Goal: Task Accomplishment & Management: Complete application form

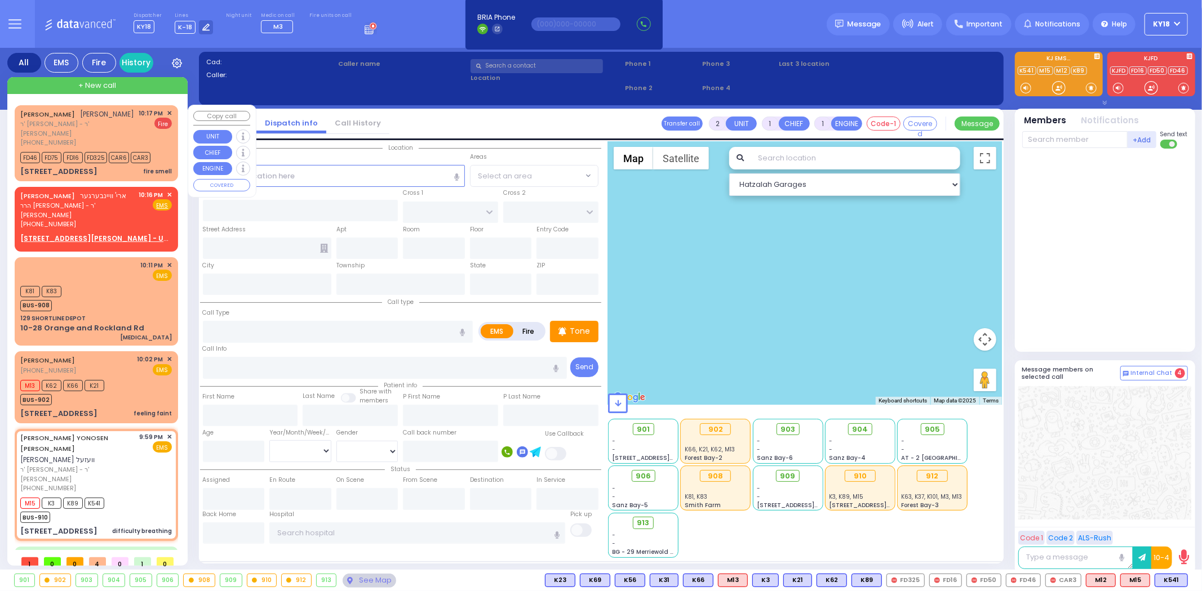
select select
type input "difficulty breathing"
radio input "true"
type input "[PERSON_NAME]"
type input "WESEL"
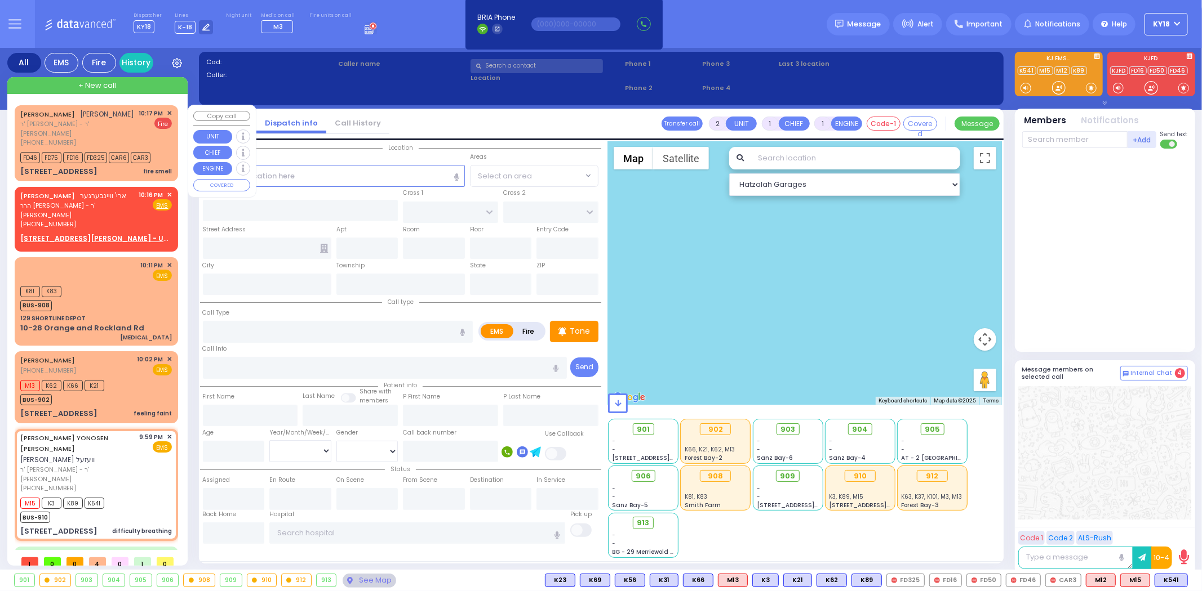
select select
type input "21:59"
type input "22:02"
select select "Hatzalah Garages"
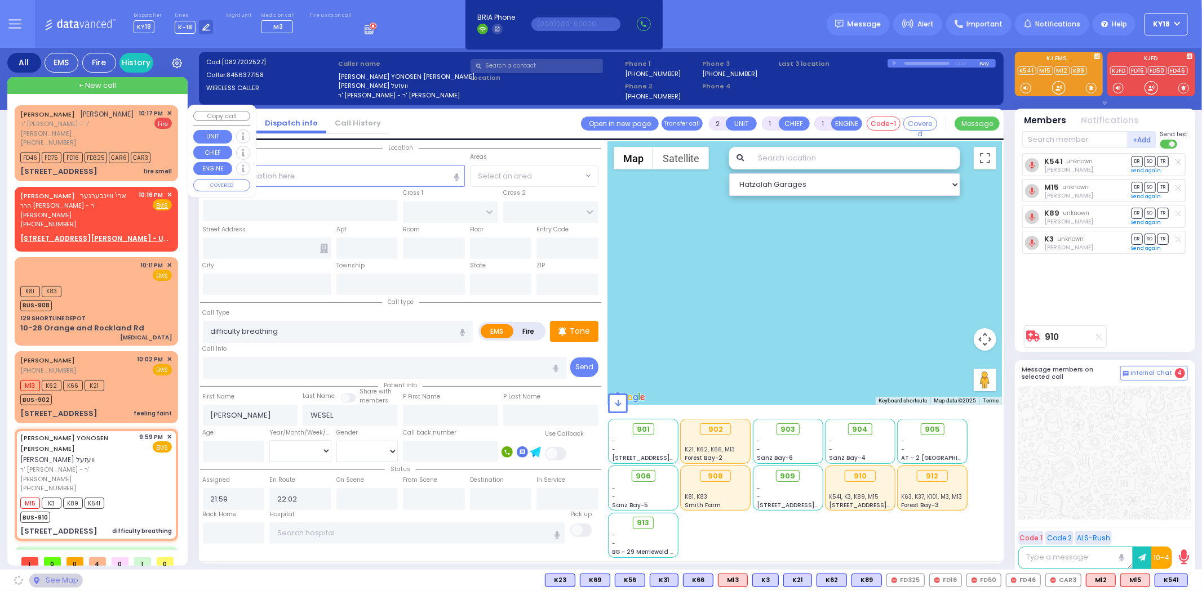
type input "YOEL KLEIN BLVD"
type input "MERON DR"
type input "[STREET_ADDRESS]"
type input "403"
type input "Monroe"
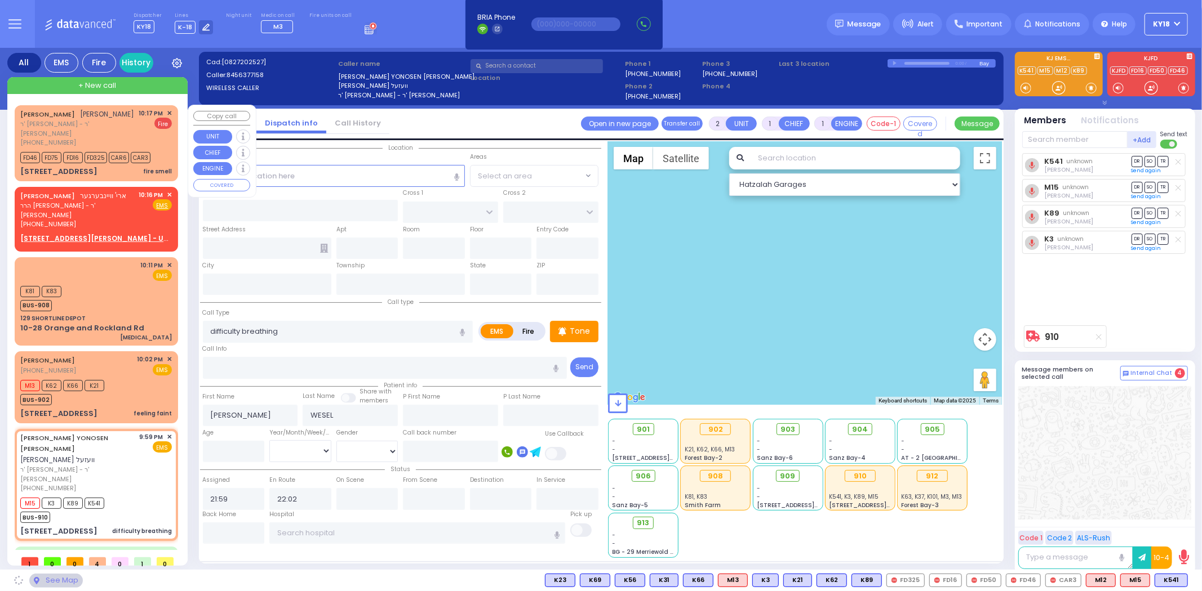
type input "[US_STATE]"
type input "10950"
select select "SECTION 6"
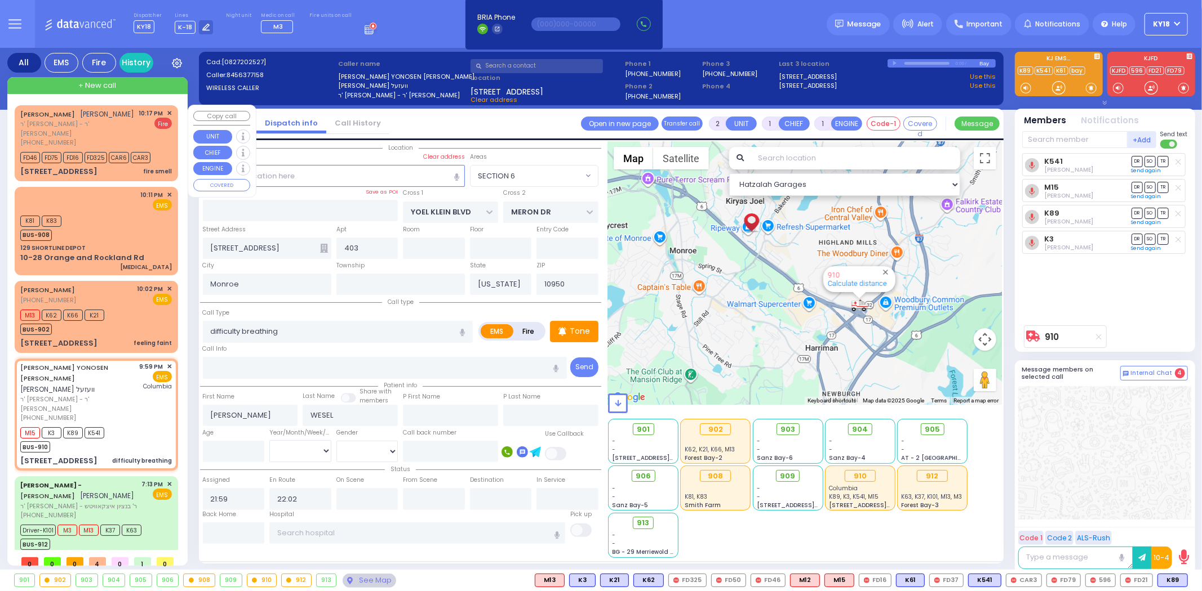
select select
radio input "true"
select select
type input "[US_STATE][GEOGRAPHIC_DATA]- [GEOGRAPHIC_DATA]"
select select "SECTION 6"
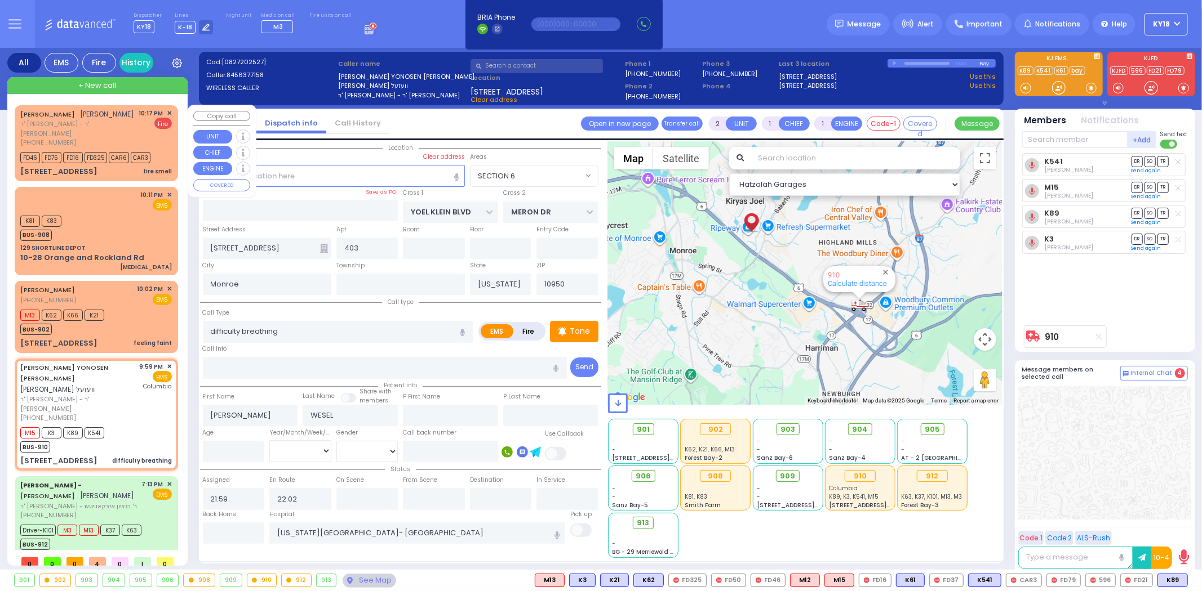
select select "Hatzalah Garages"
select select
radio input "true"
select select
type input "22:29"
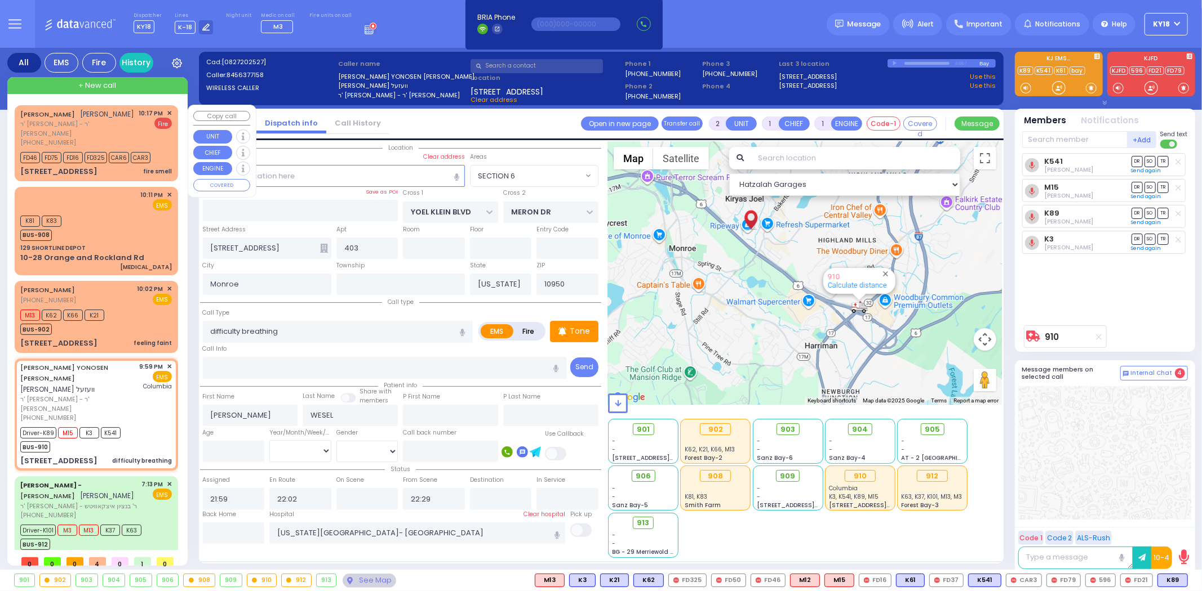
select select "Hatzalah Garages"
select select "SECTION 6"
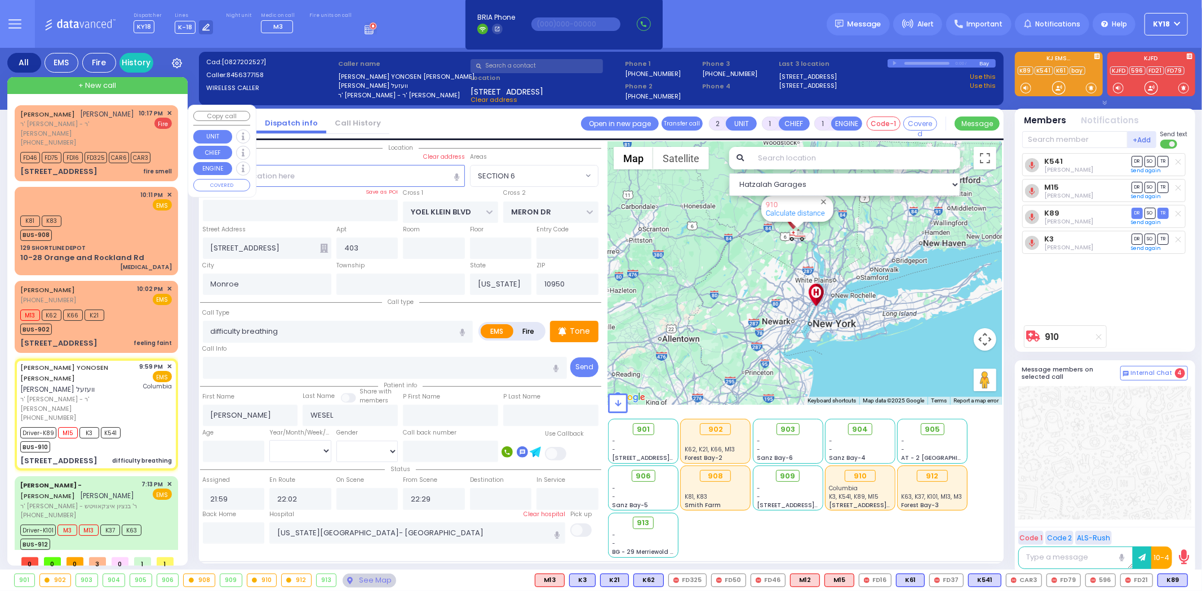
select select
radio input "true"
select select
select select "Hatzalah Garages"
select select
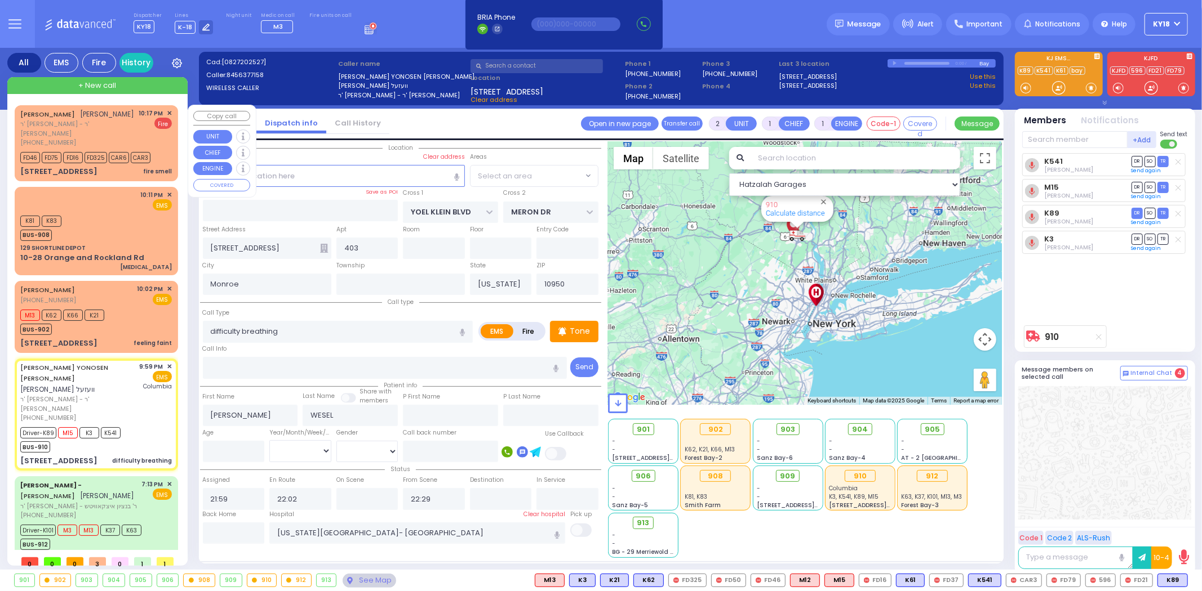
radio input "true"
select select
select select "Hatzalah Garages"
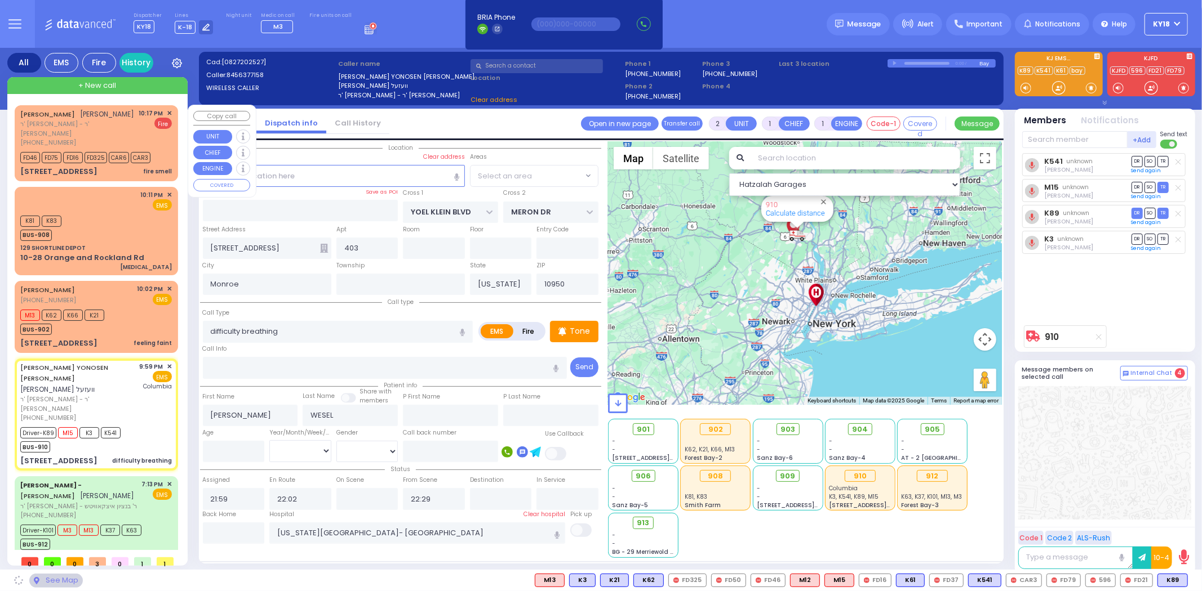
select select "SECTION 6"
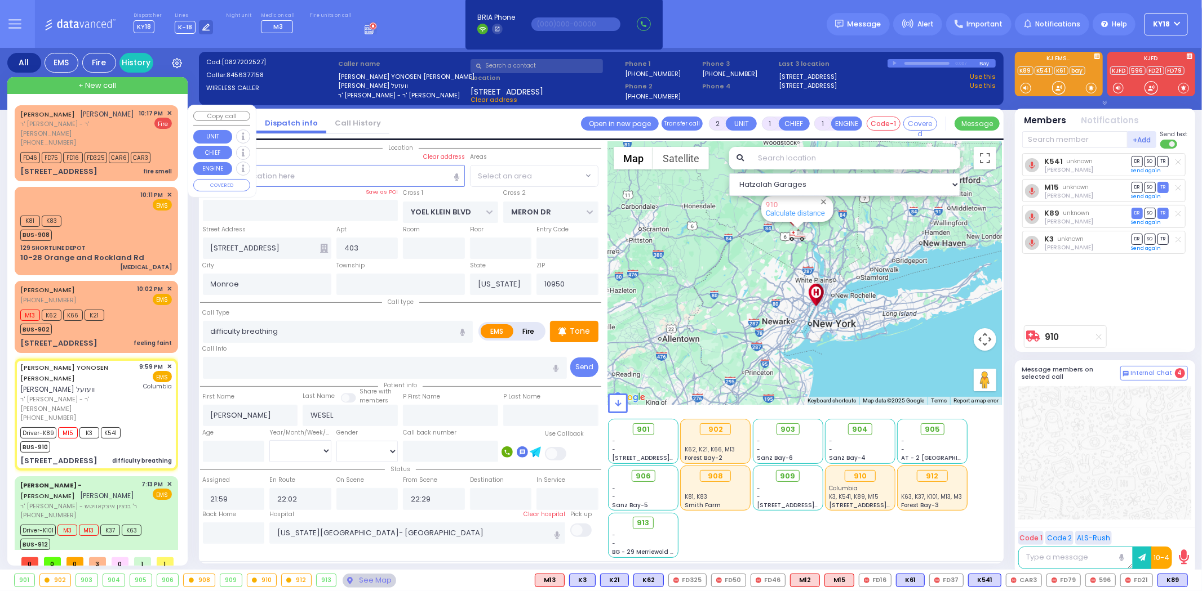
select select
radio input "true"
select select
select select "SECTION 6"
select select "Hatzalah Garages"
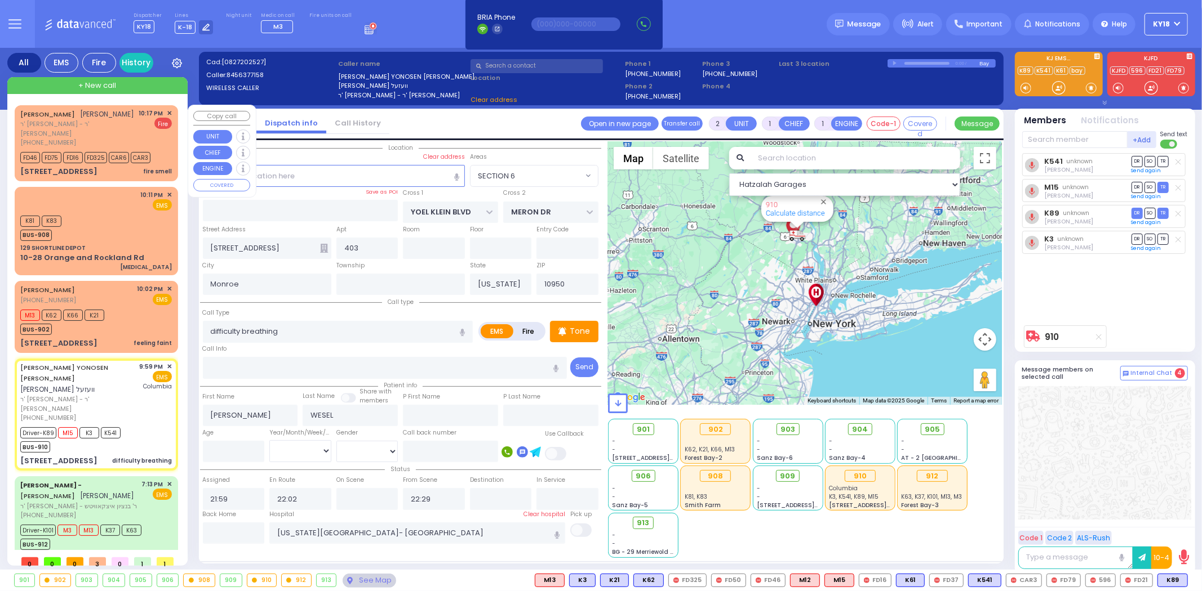
select select
radio input "true"
select select
select select "Hatzalah Garages"
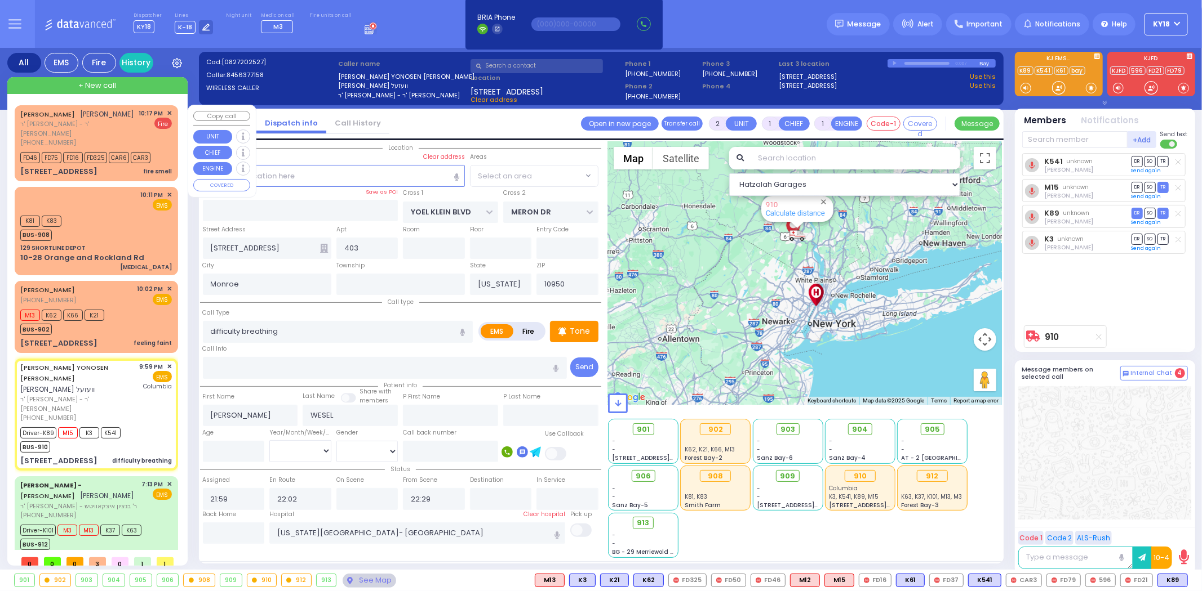
select select "SECTION 6"
select select
radio input "true"
select select
select select "Hatzalah Garages"
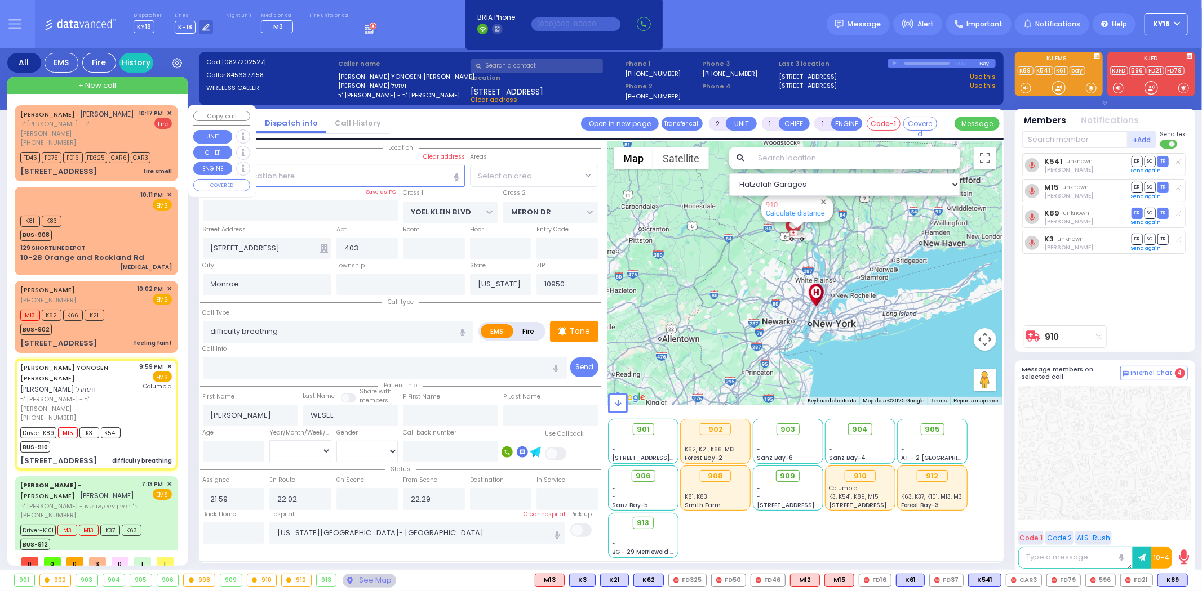
select select "SECTION 6"
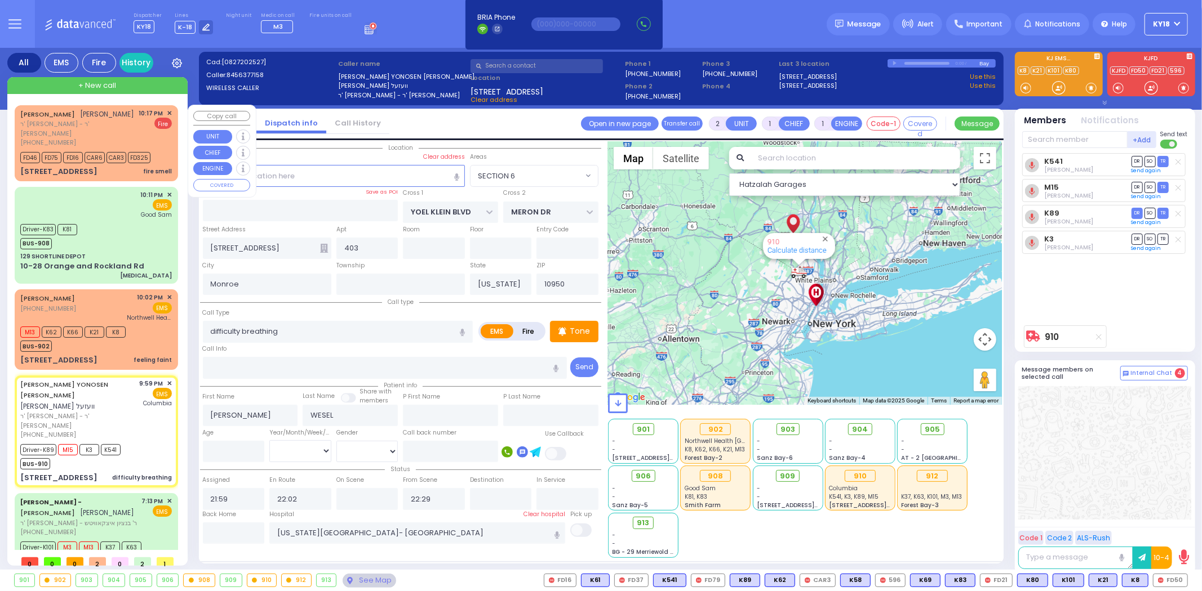
type input "6"
select select
radio input "true"
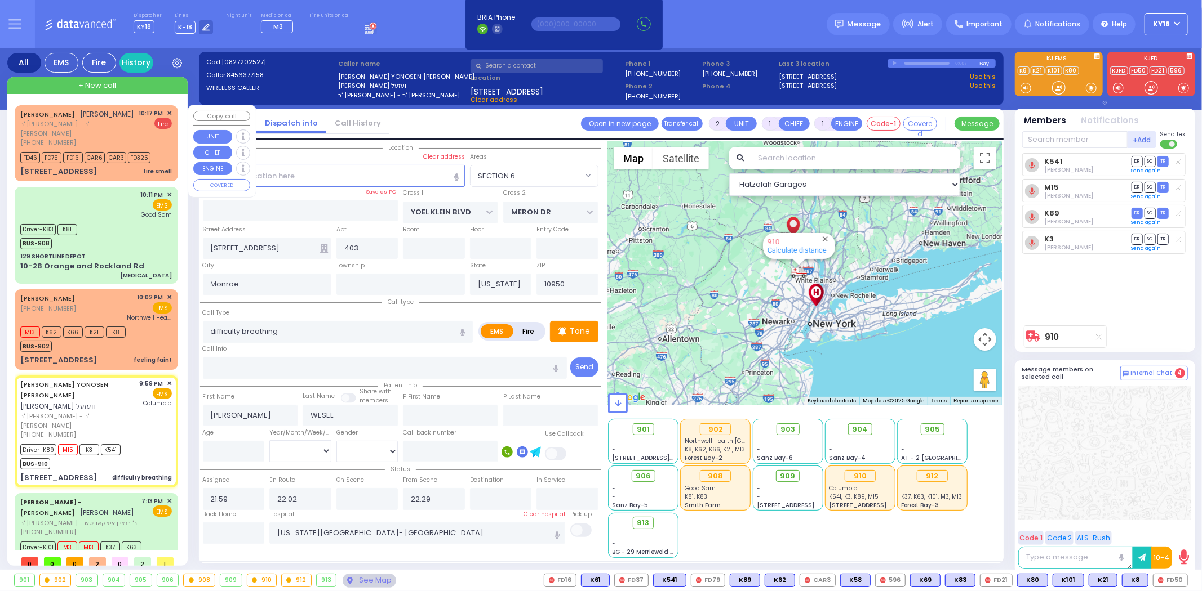
type input "Unknown"
select select "Year"
select select "Hatzalah Garages"
select select "SECTION 6"
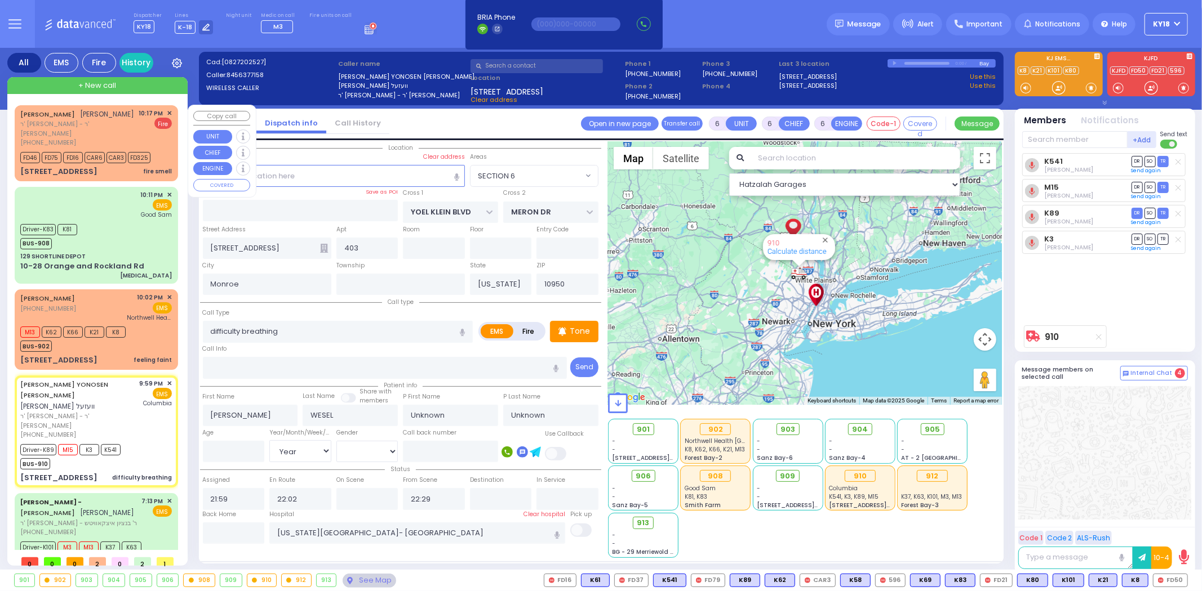
select select
radio input "true"
select select "Year"
select select "Hatzalah Garages"
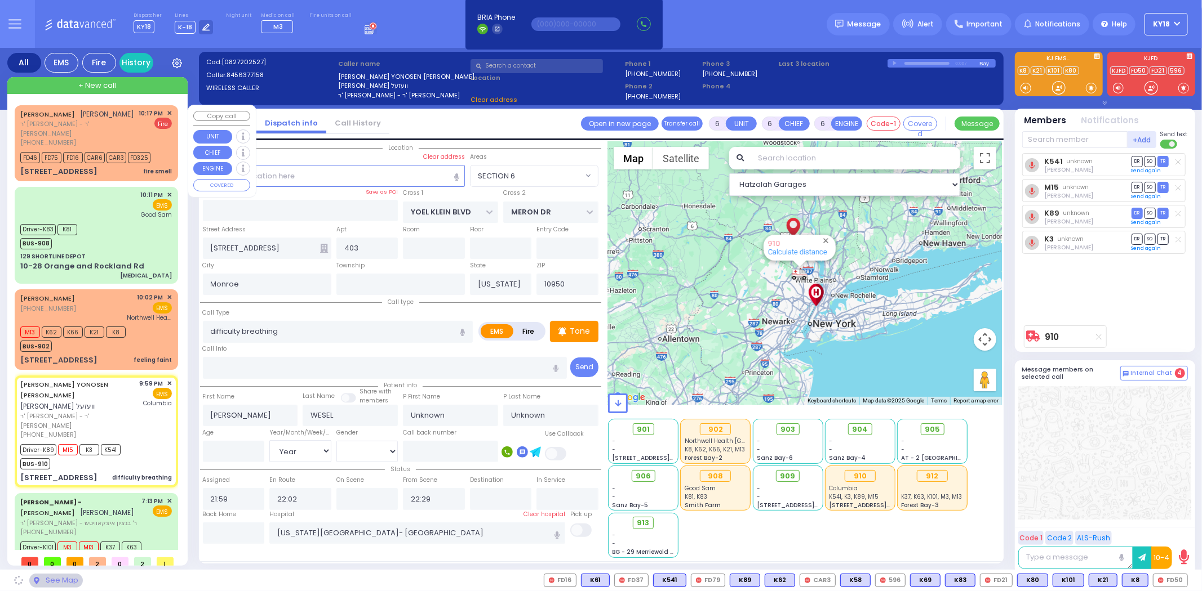
select select "SECTION 6"
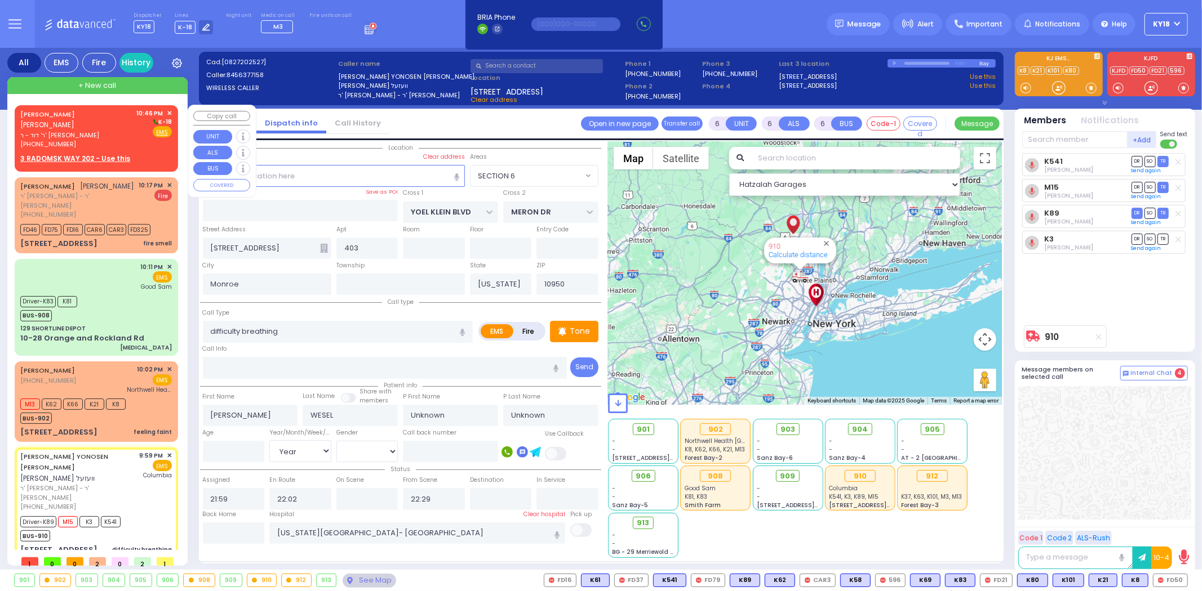
select select
radio input "true"
type input "[PERSON_NAME]"
type input "Wesel"
type input "4"
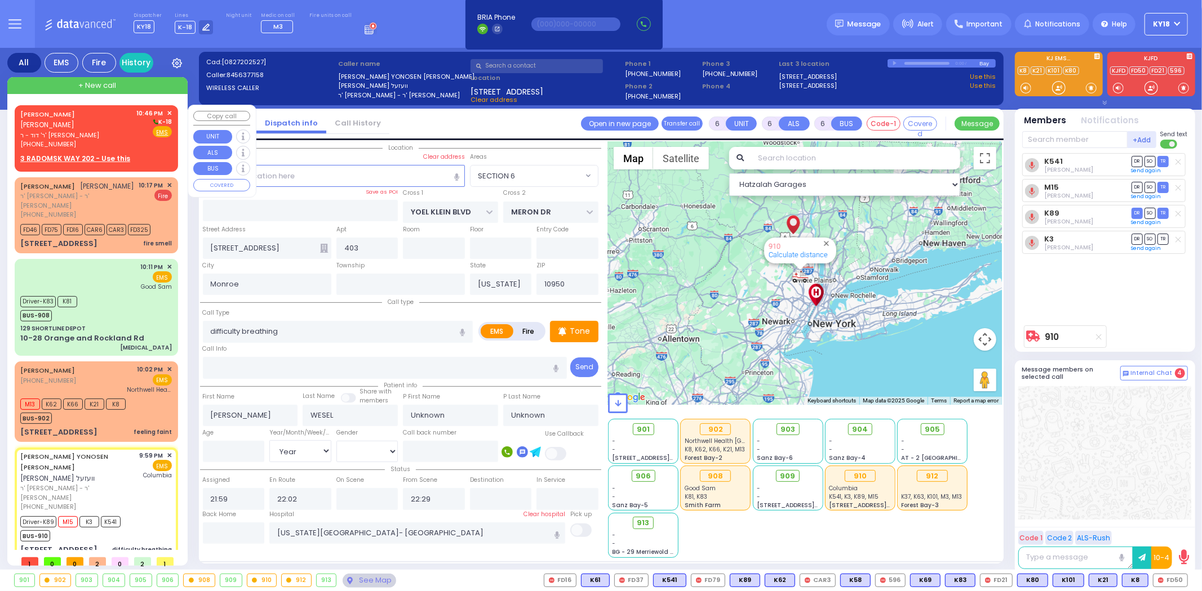
select select "Month"
select select "[DEMOGRAPHIC_DATA]"
select select "Hatzalah Garages"
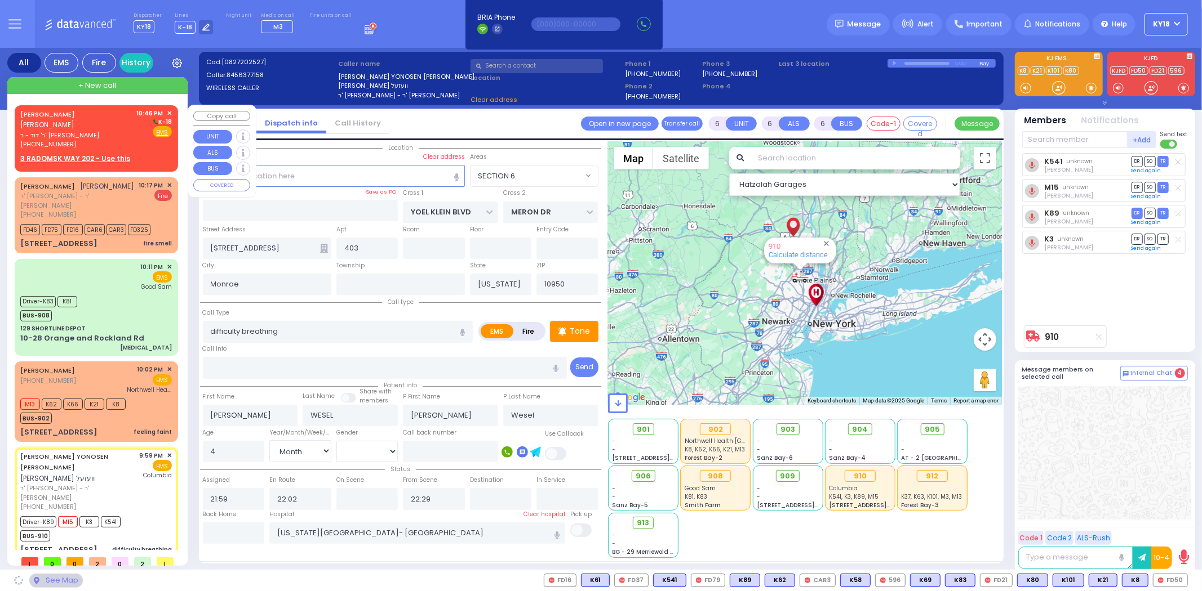
select select "SECTION 6"
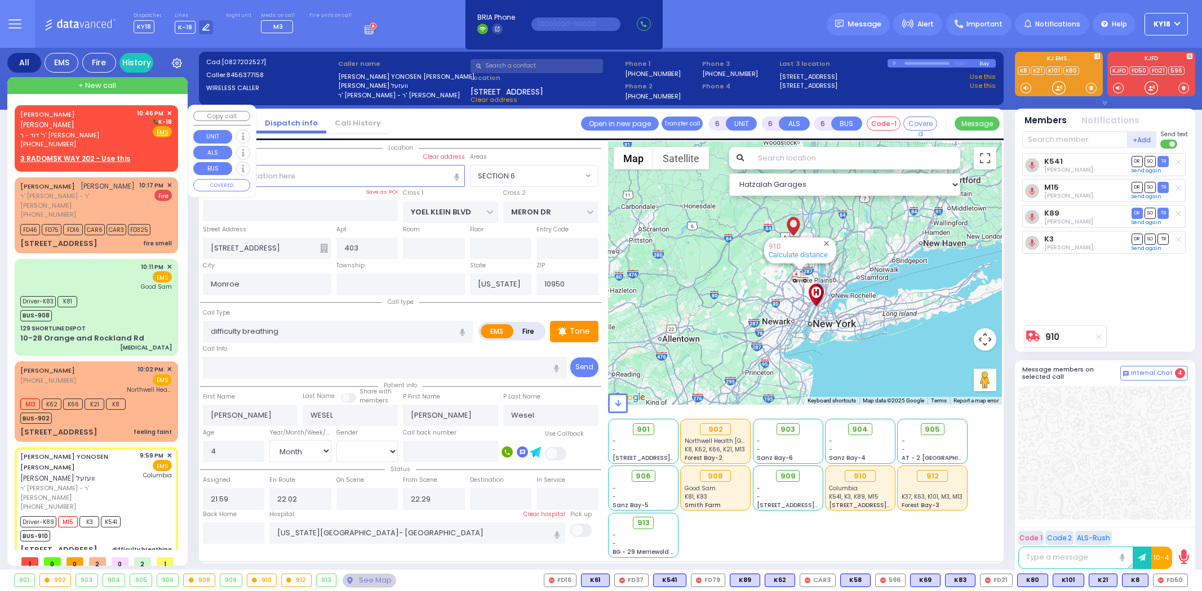
select select "SECTION 6"
select select "Month"
select select "[DEMOGRAPHIC_DATA]"
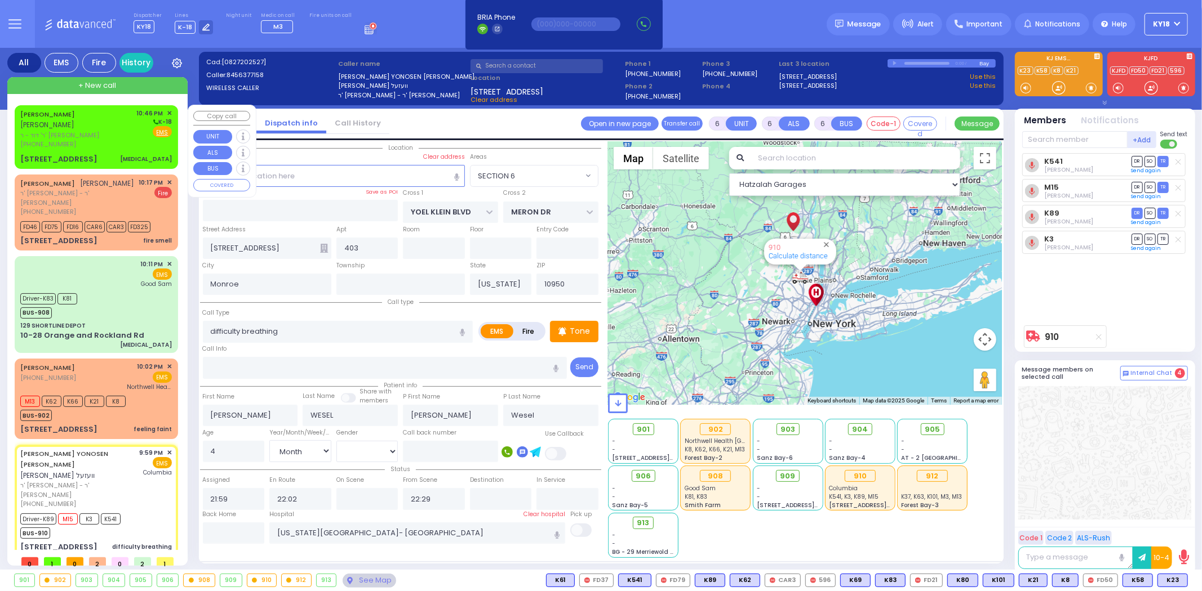
select select
radio input "true"
select select "Month"
select select "[DEMOGRAPHIC_DATA]"
select select "Hatzalah Garages"
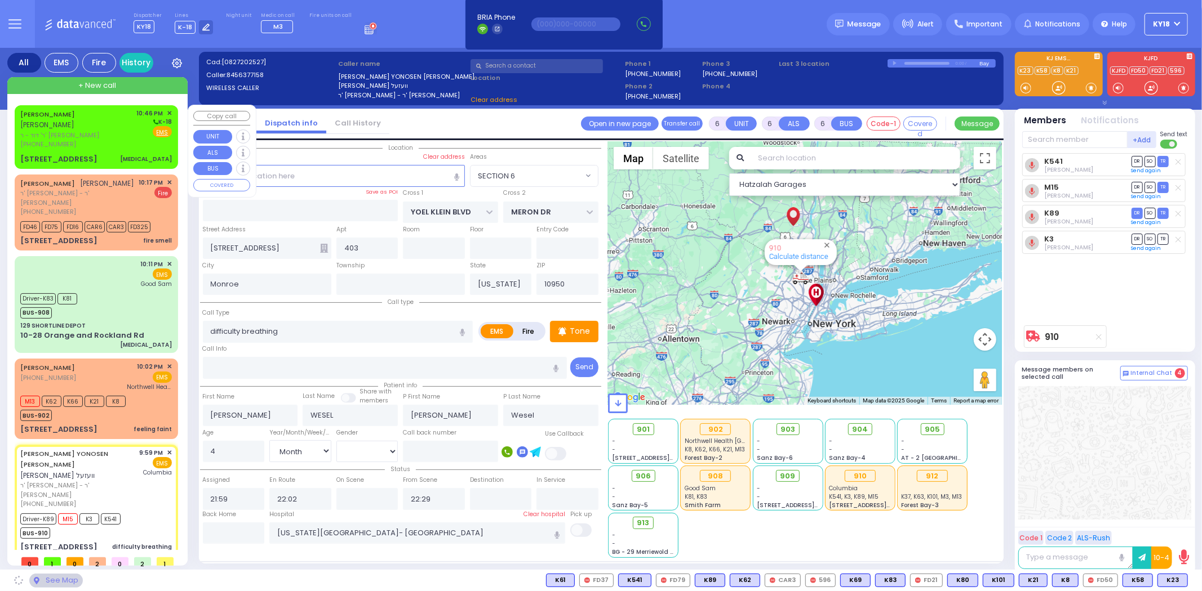
select select "SECTION 6"
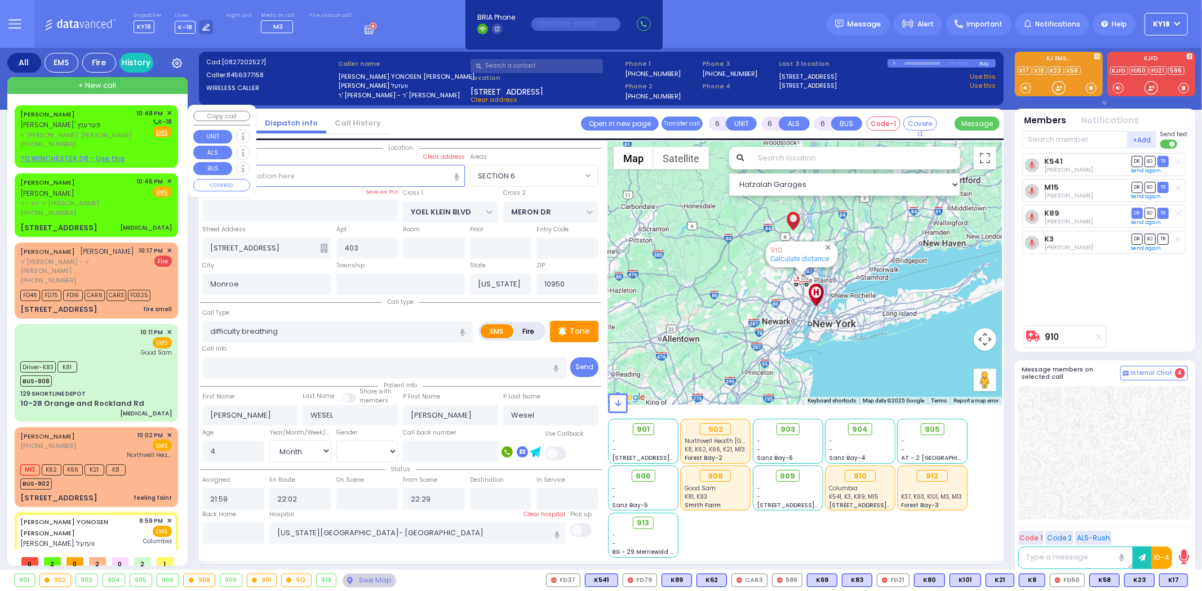
select select
radio input "true"
select select "Month"
select select "[DEMOGRAPHIC_DATA]"
type input "22:04"
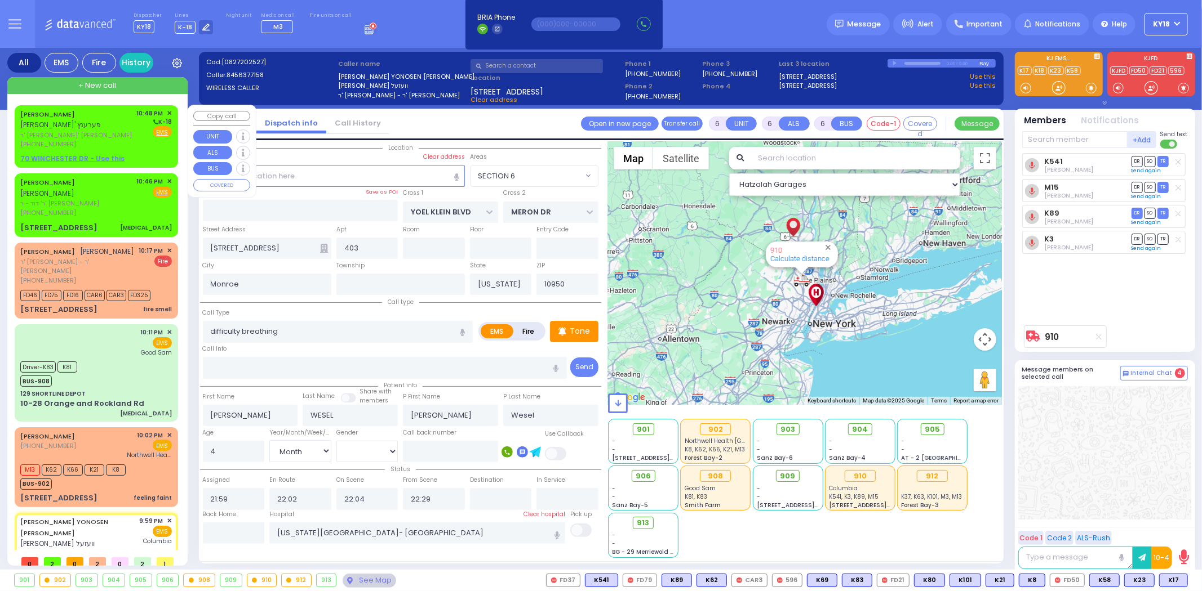
select select "Hatzalah Garages"
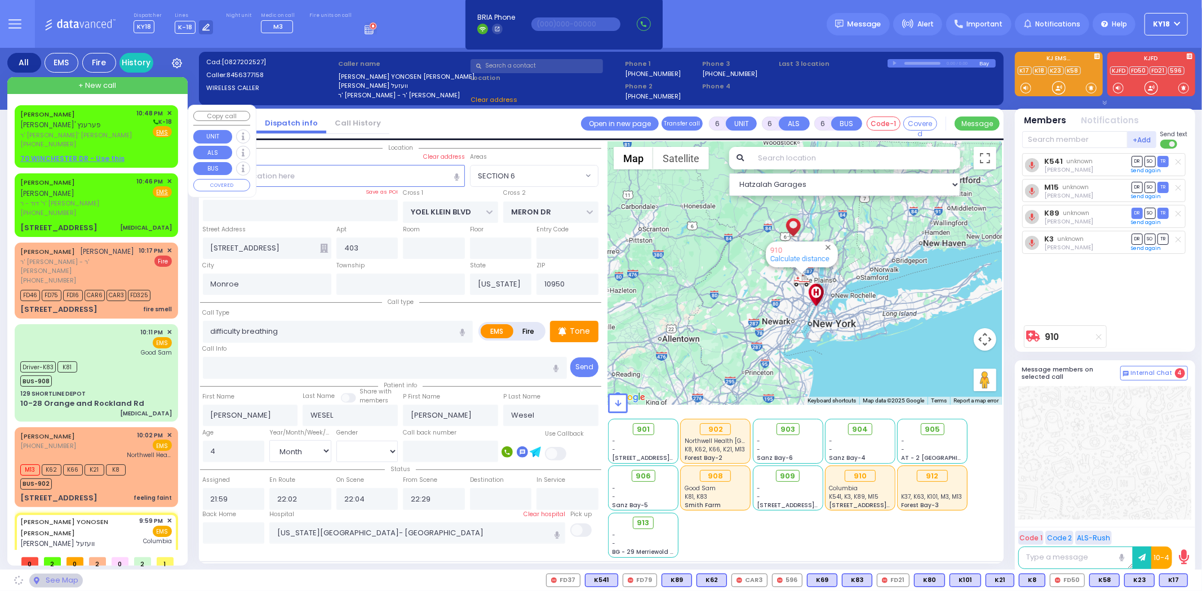
select select "SECTION 6"
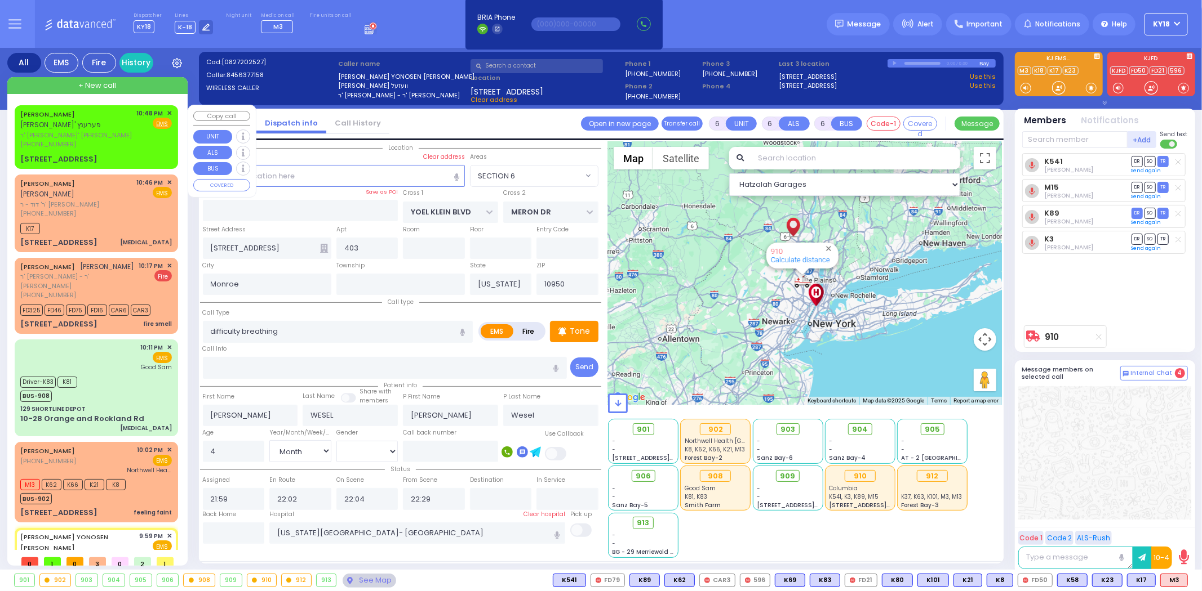
select select
radio input "true"
select select "Month"
select select "[DEMOGRAPHIC_DATA]"
select select "Hatzalah Garages"
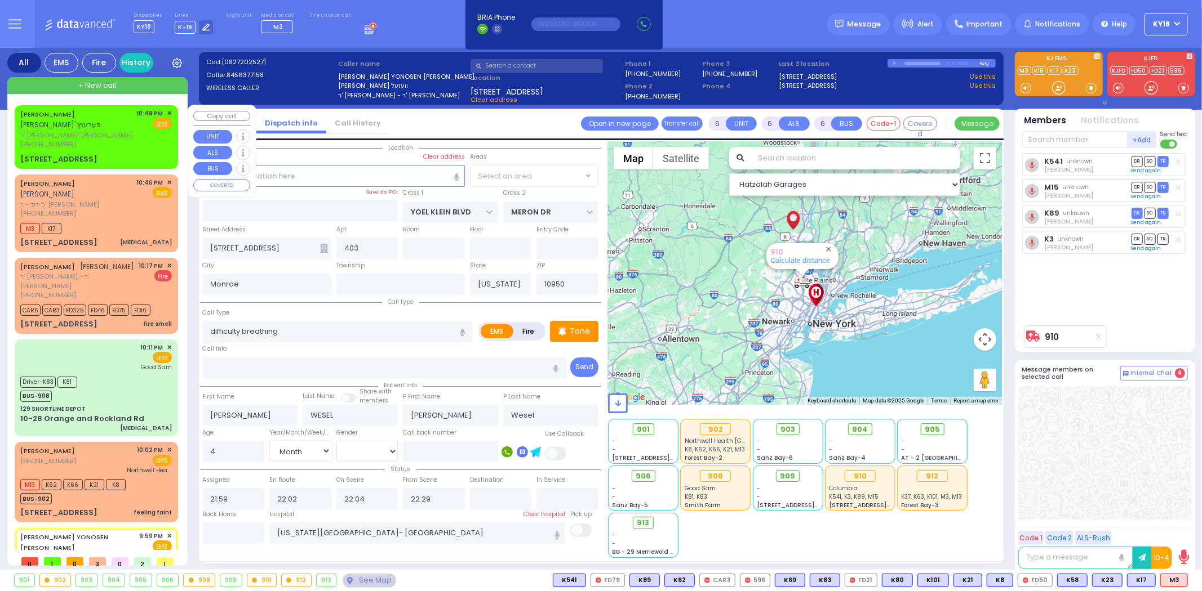
select select "SECTION 6"
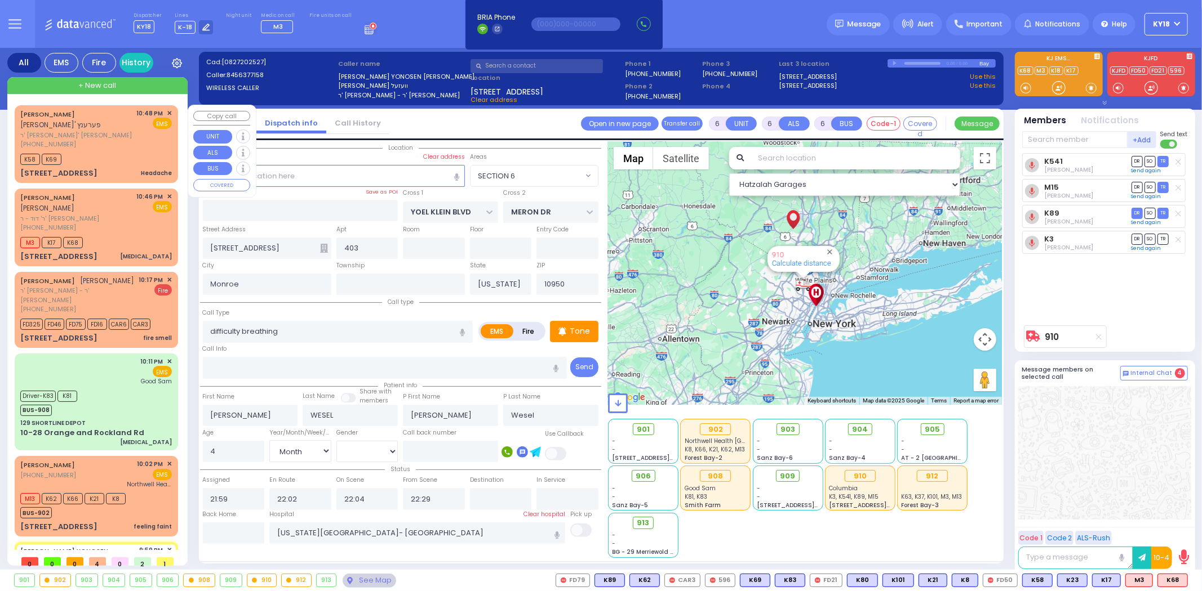
select select
radio input "true"
select select "Month"
select select "[DEMOGRAPHIC_DATA]"
select select "Hatzalah Garages"
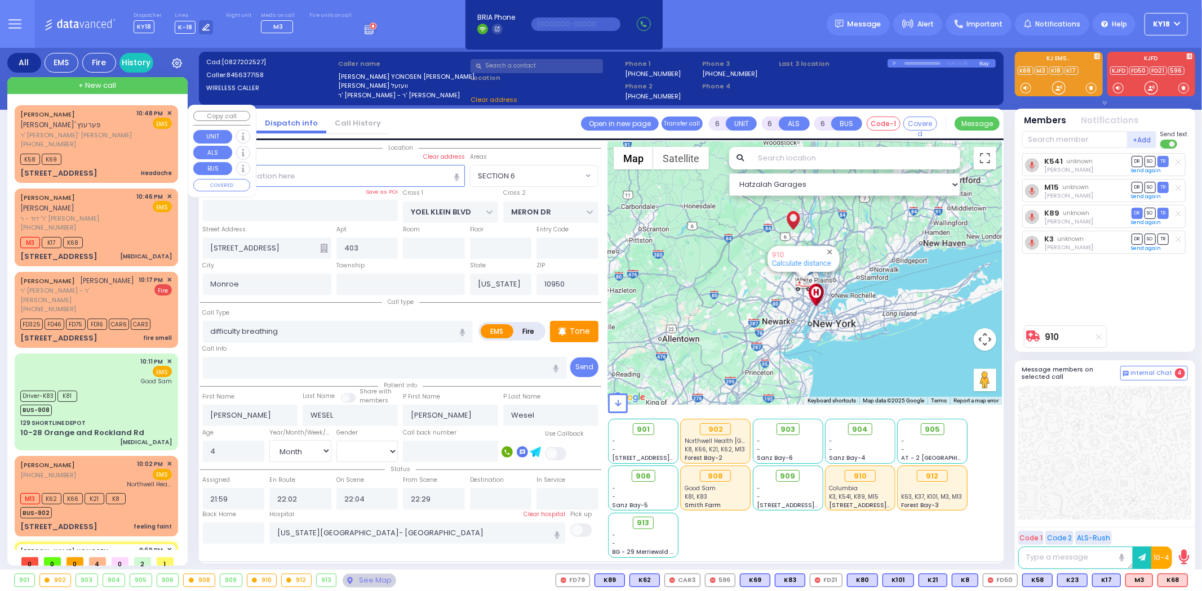
select select "SECTION 6"
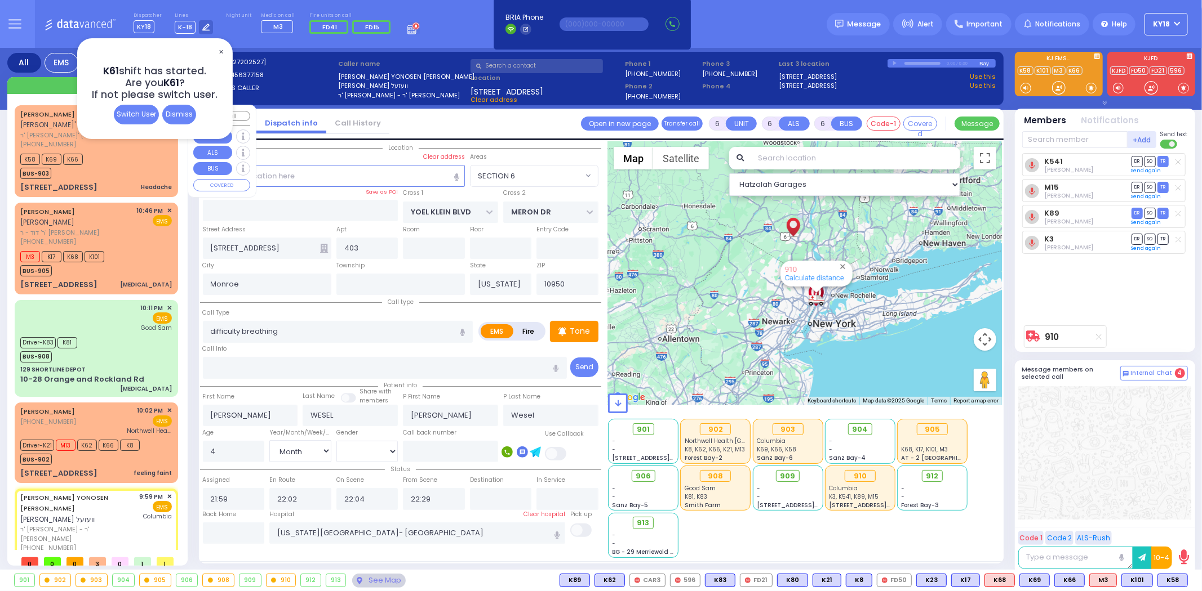
select select
radio input "true"
select select "Month"
select select "[DEMOGRAPHIC_DATA]"
select select "Hatzalah Garages"
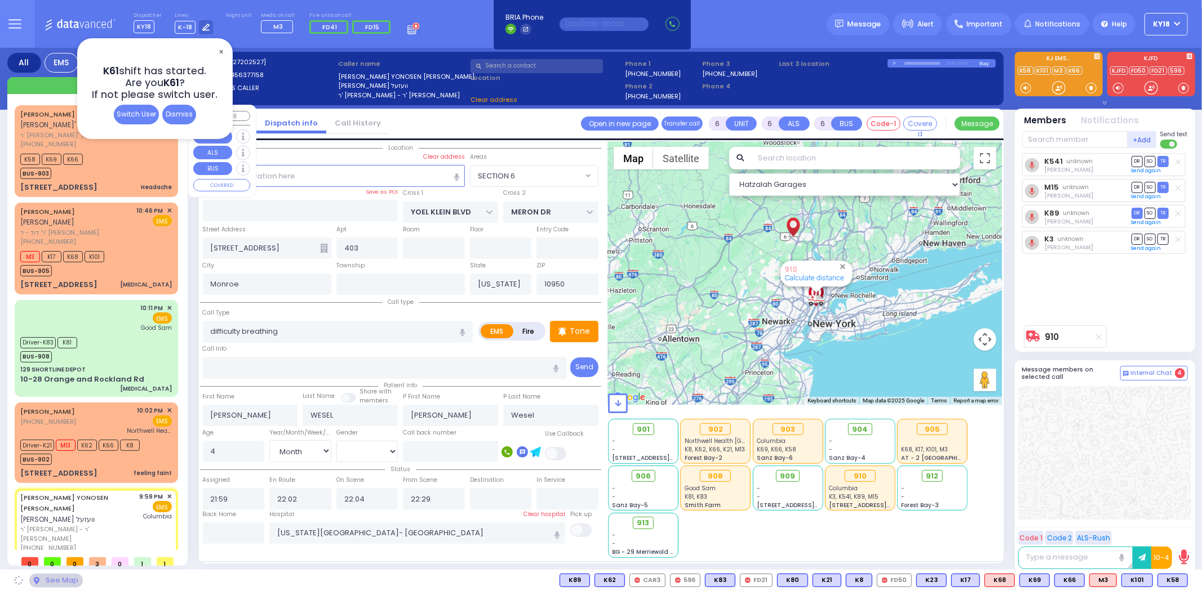
select select "SECTION 6"
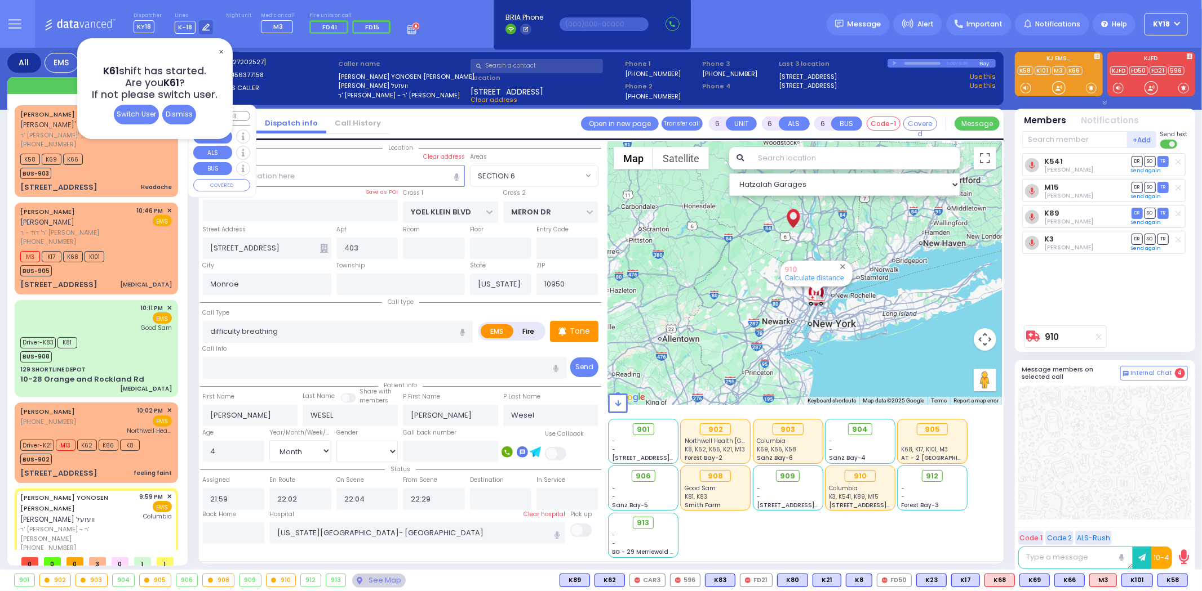
select select
radio input "true"
select select "Month"
select select "[DEMOGRAPHIC_DATA]"
type input "23:05"
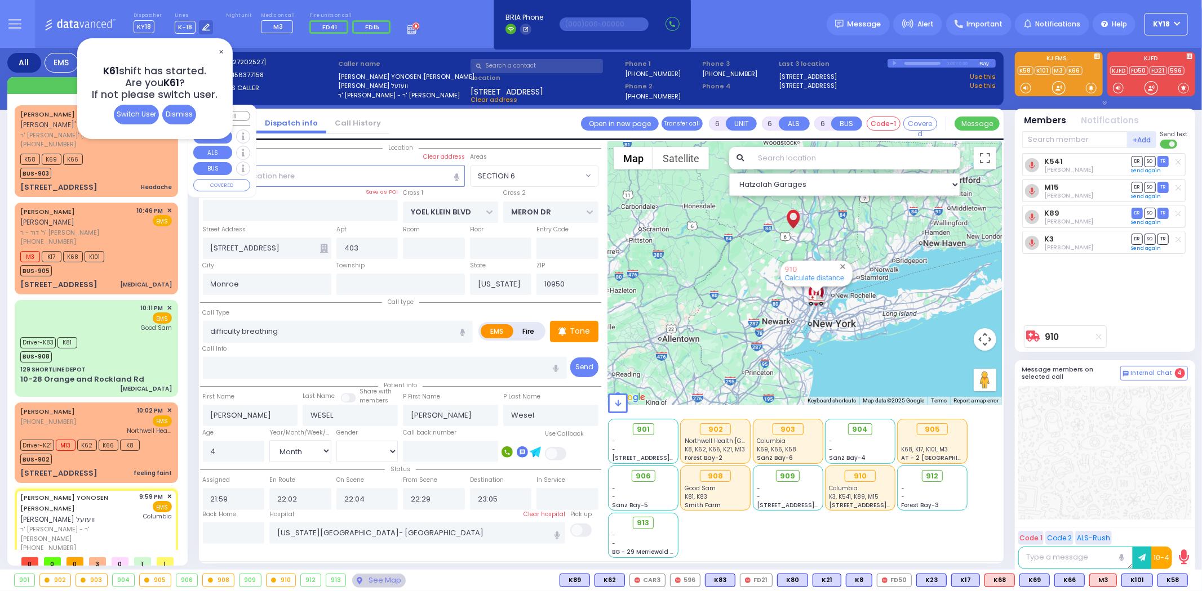
select select "Hatzalah Garages"
select select "SECTION 6"
select select
radio input "true"
select select "Month"
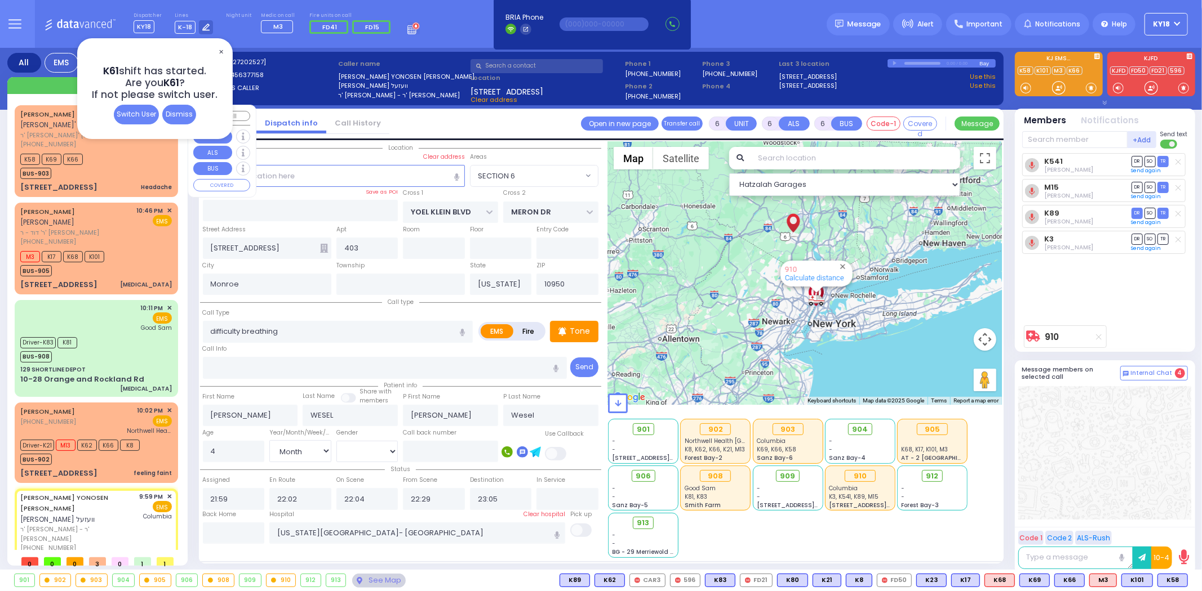
select select "[DEMOGRAPHIC_DATA]"
select select "SECTION 6"
select select "Hatzalah Garages"
select select "SECTION 6"
select select "Month"
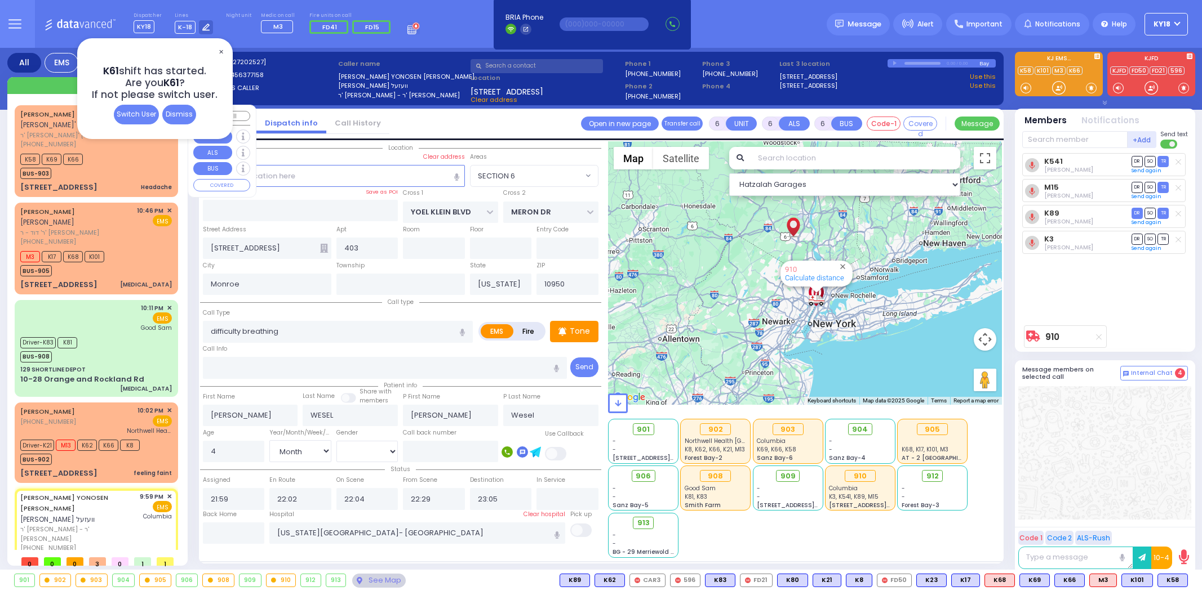
select select "[DEMOGRAPHIC_DATA]"
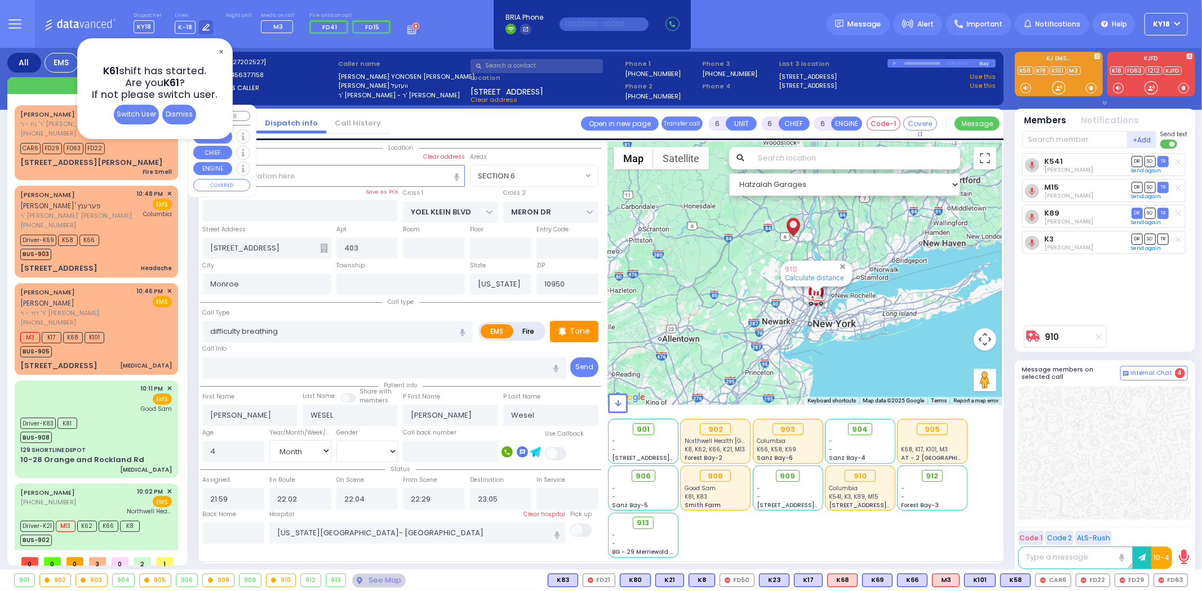
select select
radio input "true"
select select "Month"
select select "[DEMOGRAPHIC_DATA]"
select select "Hatzalah Garages"
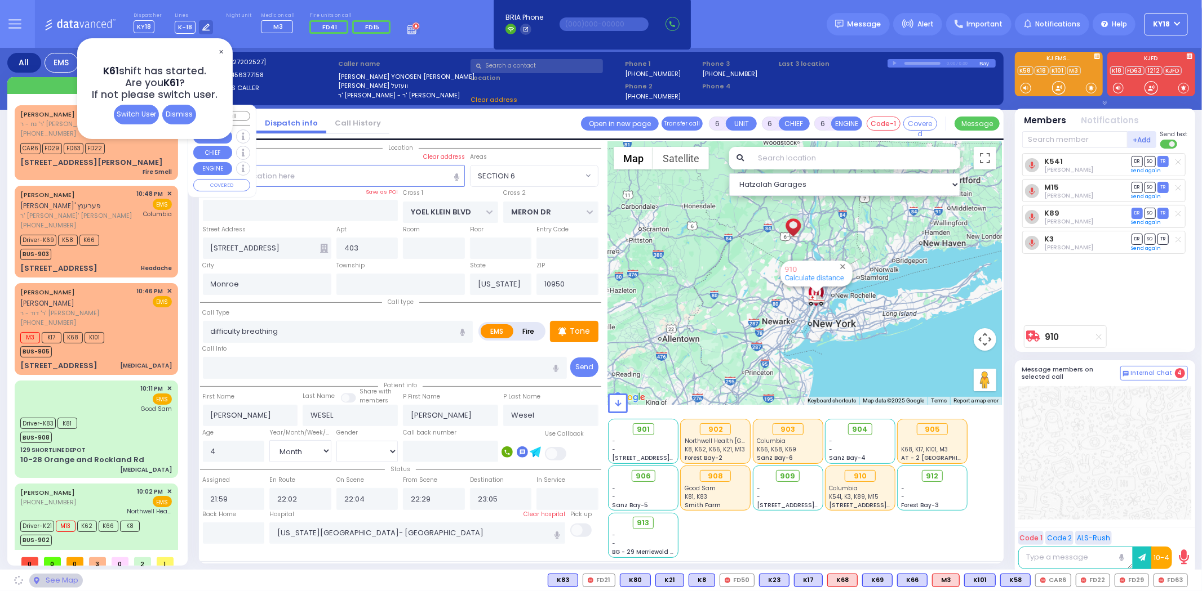
select select "SECTION 6"
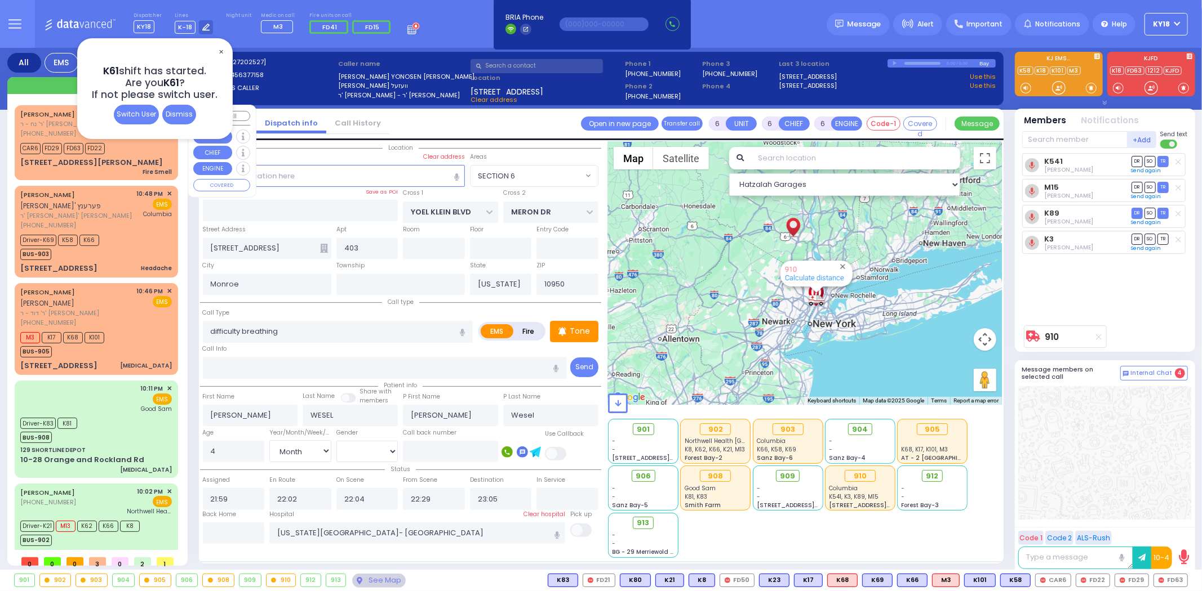
select select
radio input "true"
select select "Month"
select select "[DEMOGRAPHIC_DATA]"
select select "Hatzalah Garages"
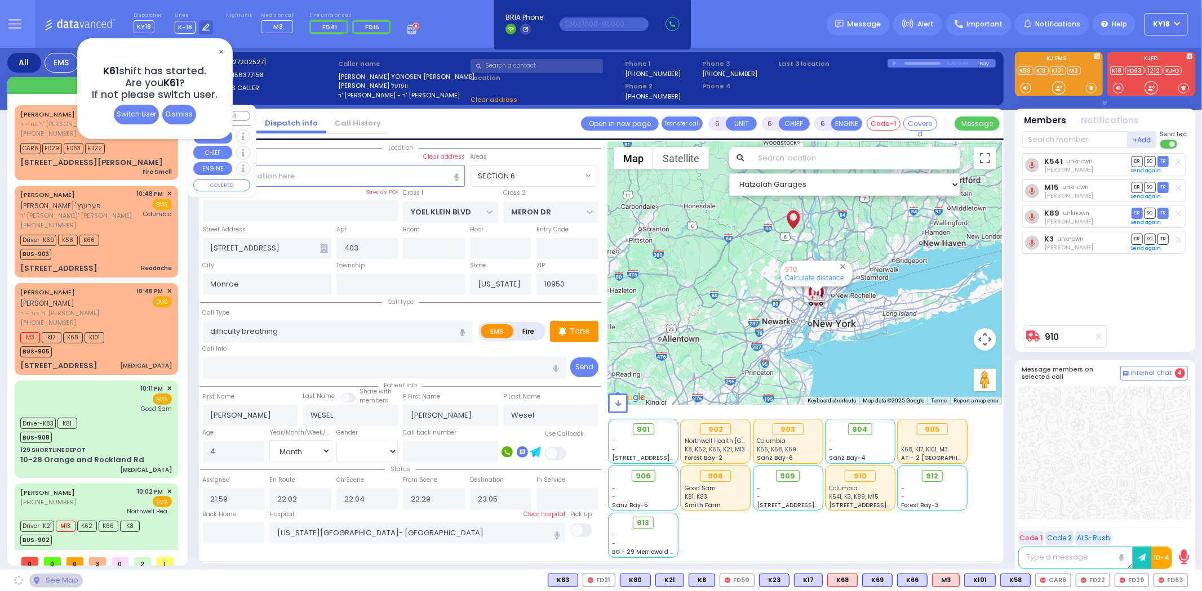
select select
radio input "true"
select select "Month"
select select "[DEMOGRAPHIC_DATA]"
select select "Hatzalah Garages"
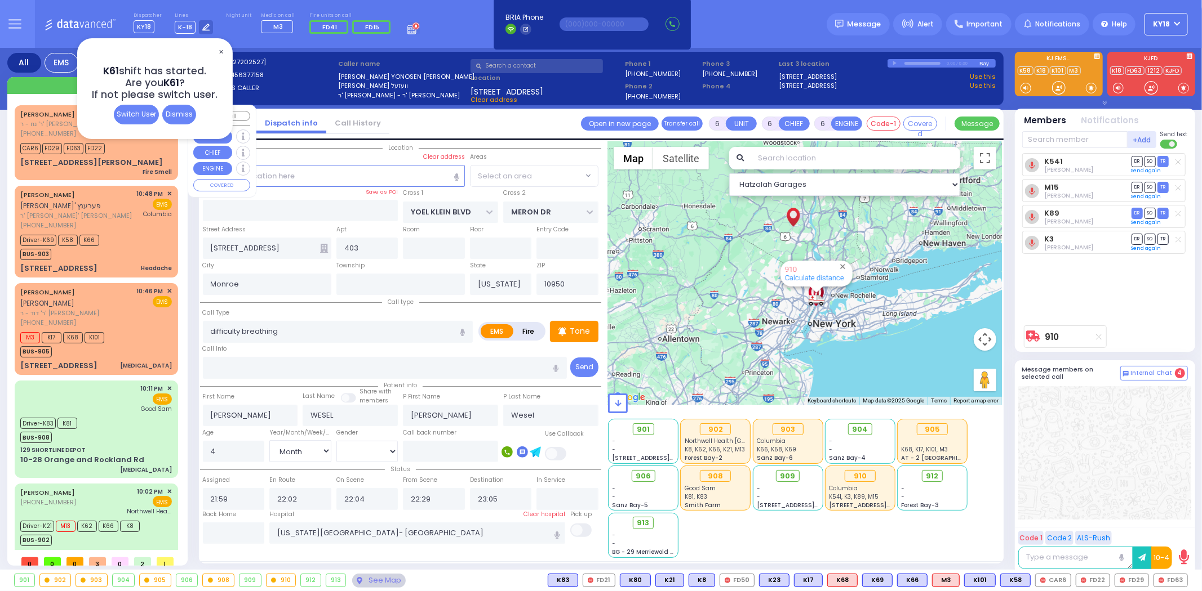
select select "SECTION 6"
select select
radio input "true"
select select "Month"
select select "[DEMOGRAPHIC_DATA]"
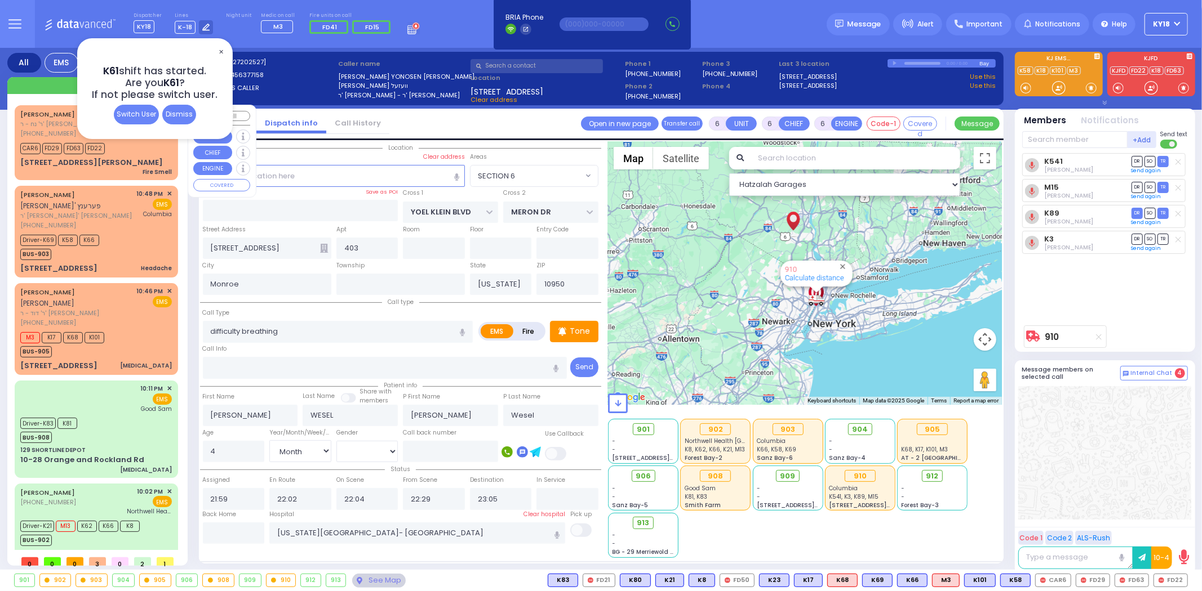
select select "Hatzalah Garages"
select select "SECTION 6"
select select
radio input "true"
select select "Month"
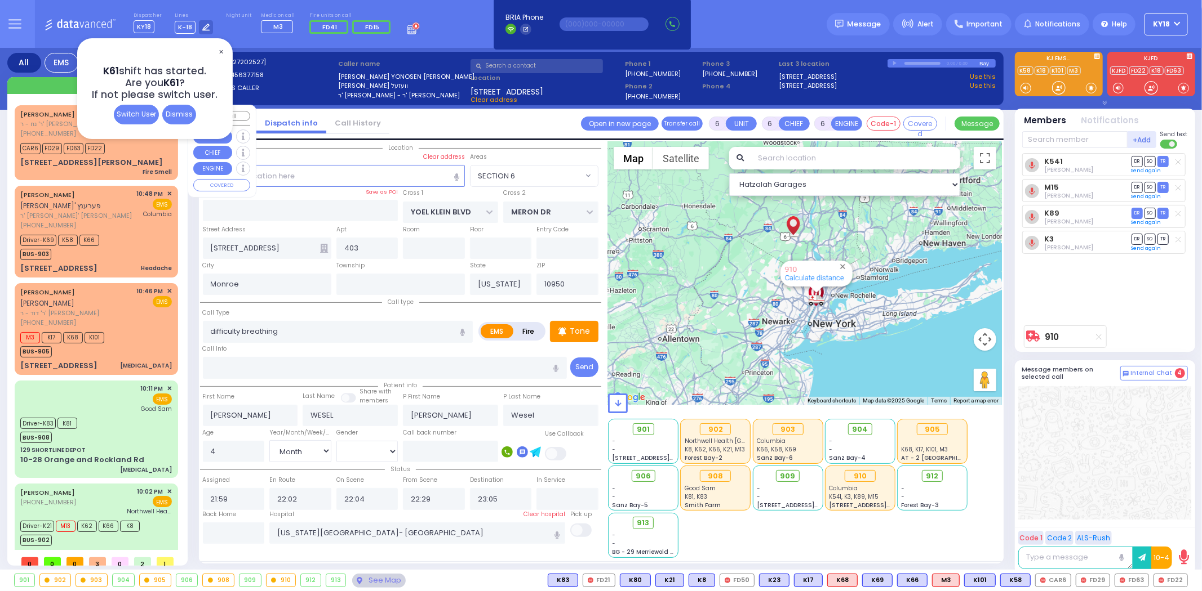
select select "[DEMOGRAPHIC_DATA]"
select select "Hatzalah Garages"
select select "SECTION 6"
select select
radio input "true"
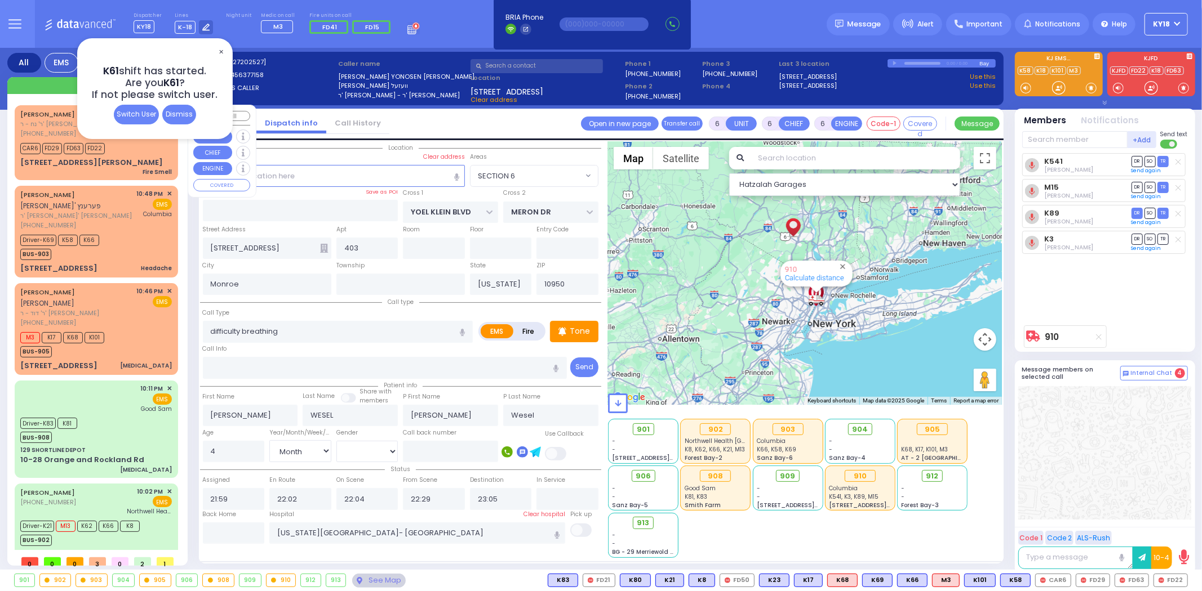
select select "Month"
select select "[DEMOGRAPHIC_DATA]"
select select "Hatzalah Garages"
select select "SECTION 6"
select select
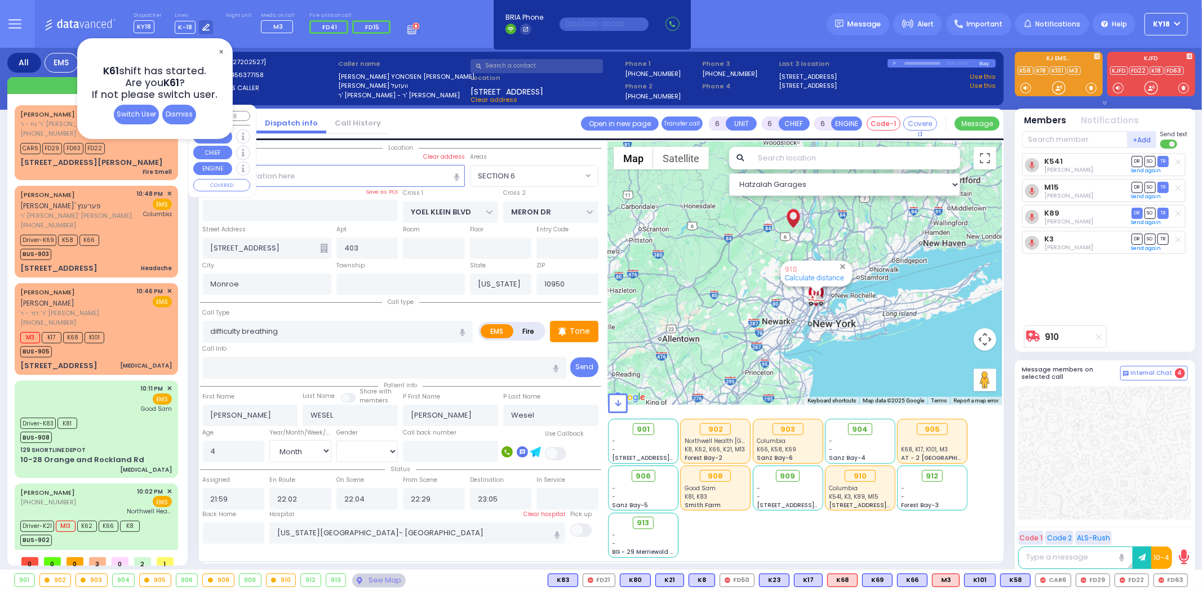
radio input "true"
select select "Month"
select select "[DEMOGRAPHIC_DATA]"
select select "Hatzalah Garages"
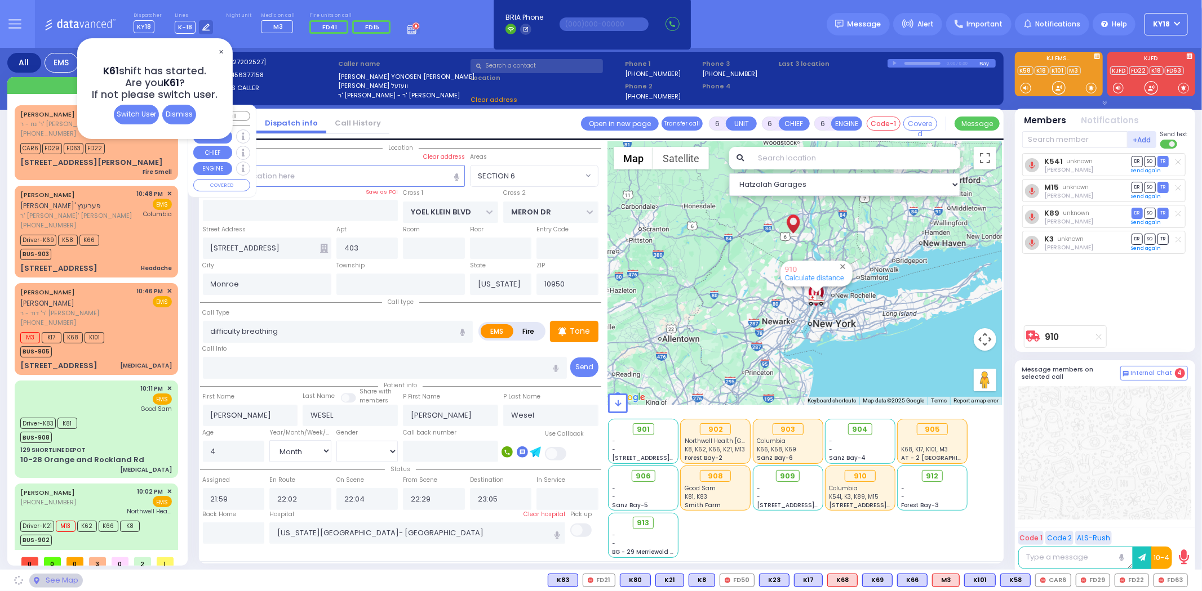
select select "SECTION 6"
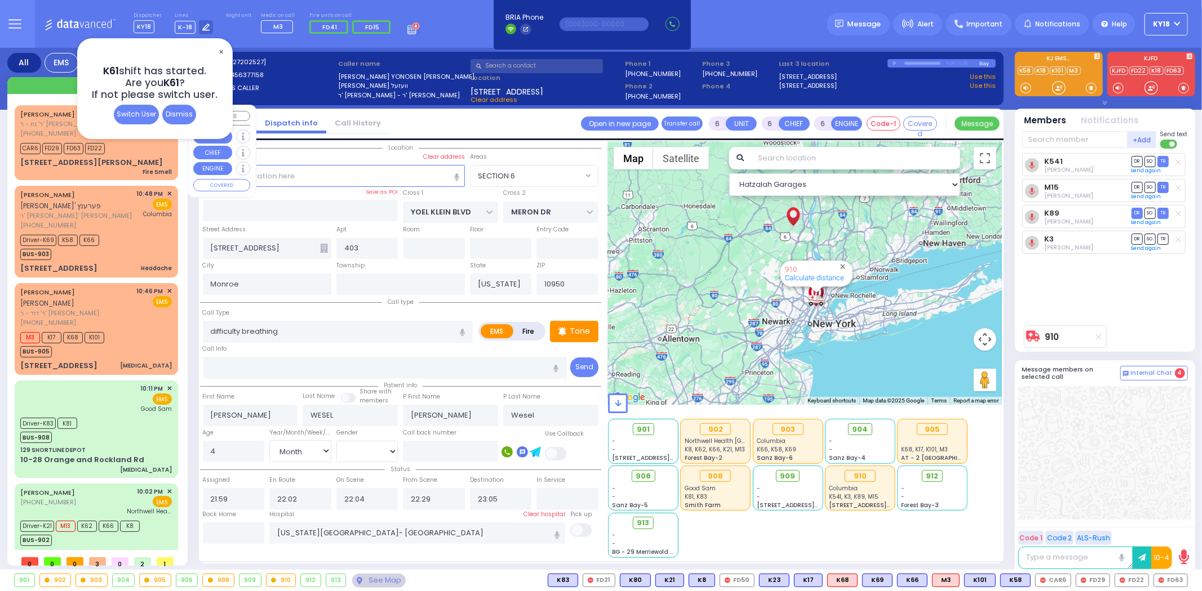
select select
radio input "true"
select select "Month"
select select "[DEMOGRAPHIC_DATA]"
select select "Hatzalah Garages"
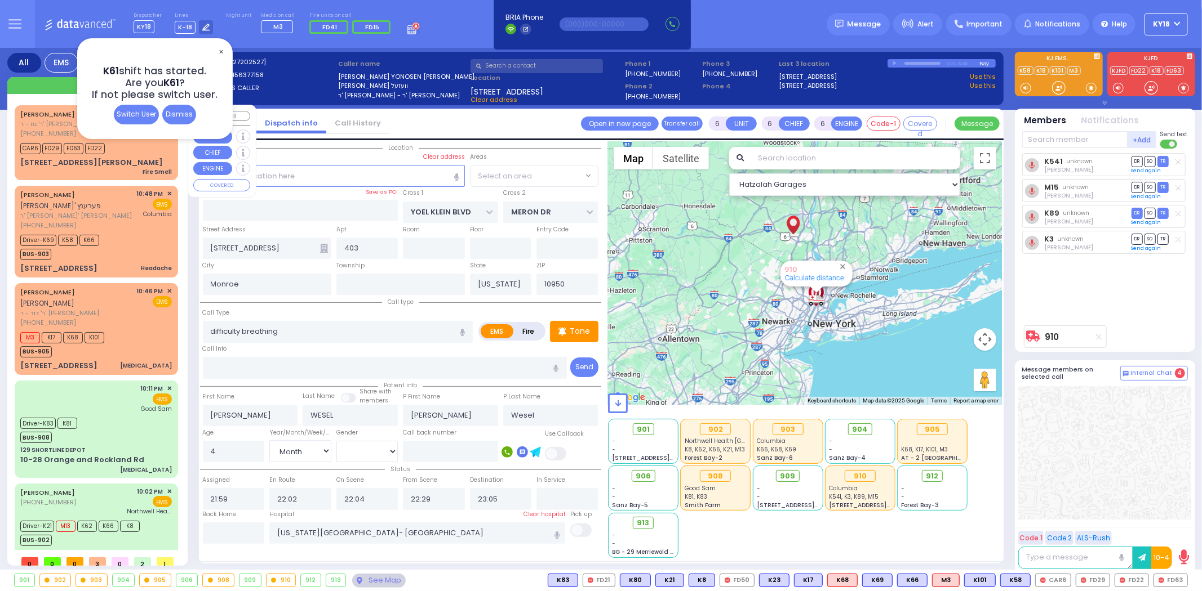
select select "SECTION 6"
select select
radio input "true"
select select "Month"
select select "[DEMOGRAPHIC_DATA]"
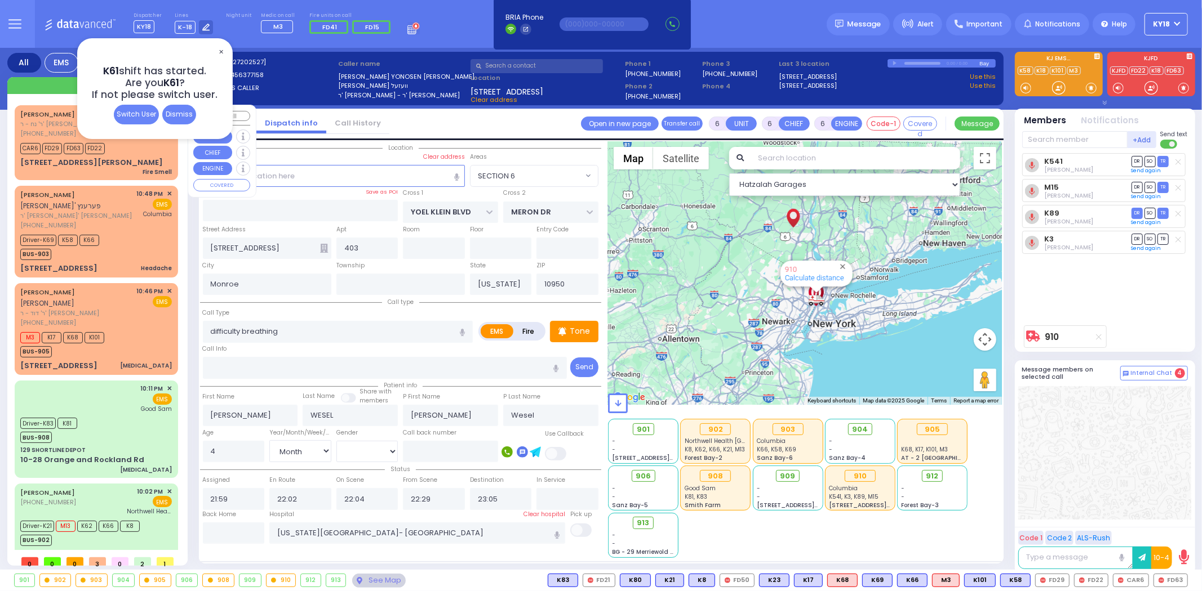
select select "SECTION 6"
select select "Hatzalah Garages"
select select
radio input "true"
select select "Month"
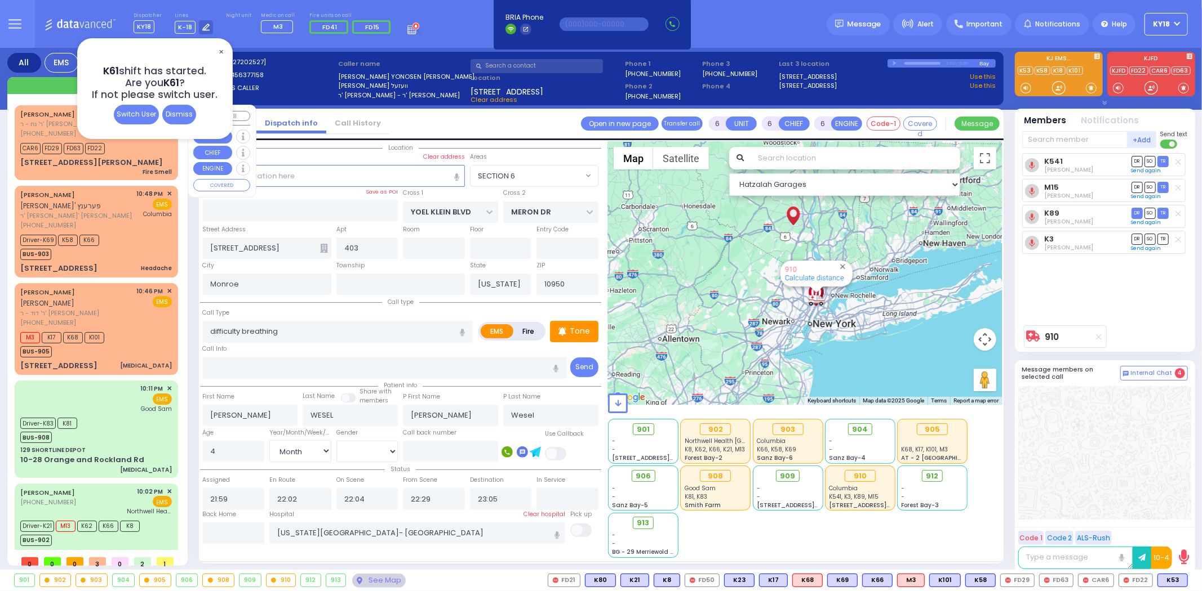
select select "[DEMOGRAPHIC_DATA]"
select select "Hatzalah Garages"
select select "SECTION 6"
select select
radio input "true"
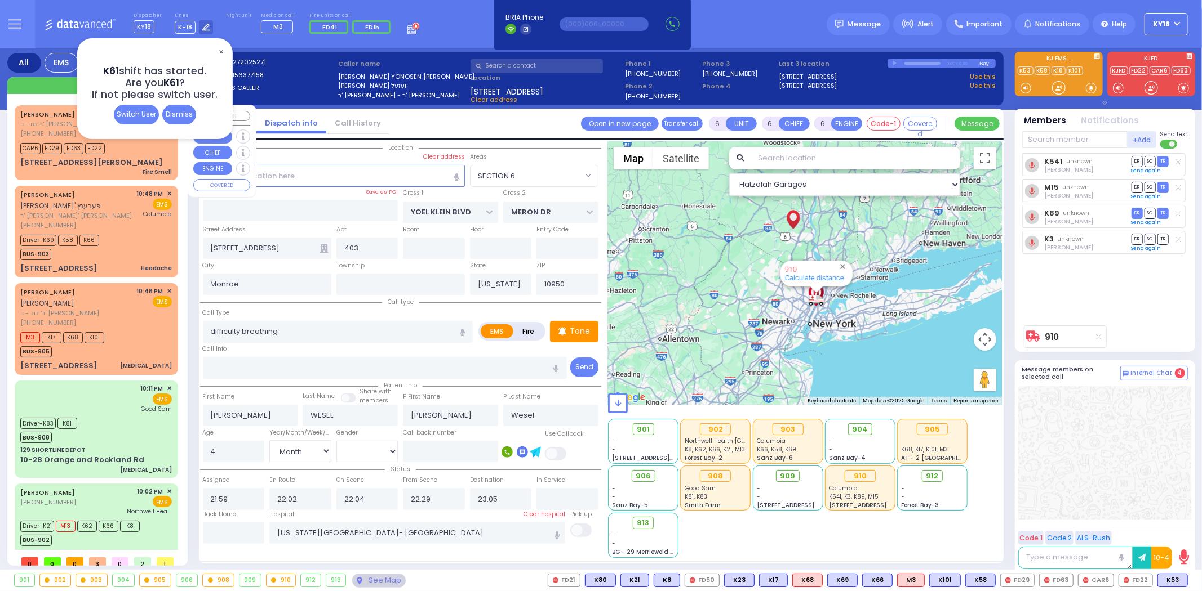
select select "Month"
select select "[DEMOGRAPHIC_DATA]"
select select "Hatzalah Garages"
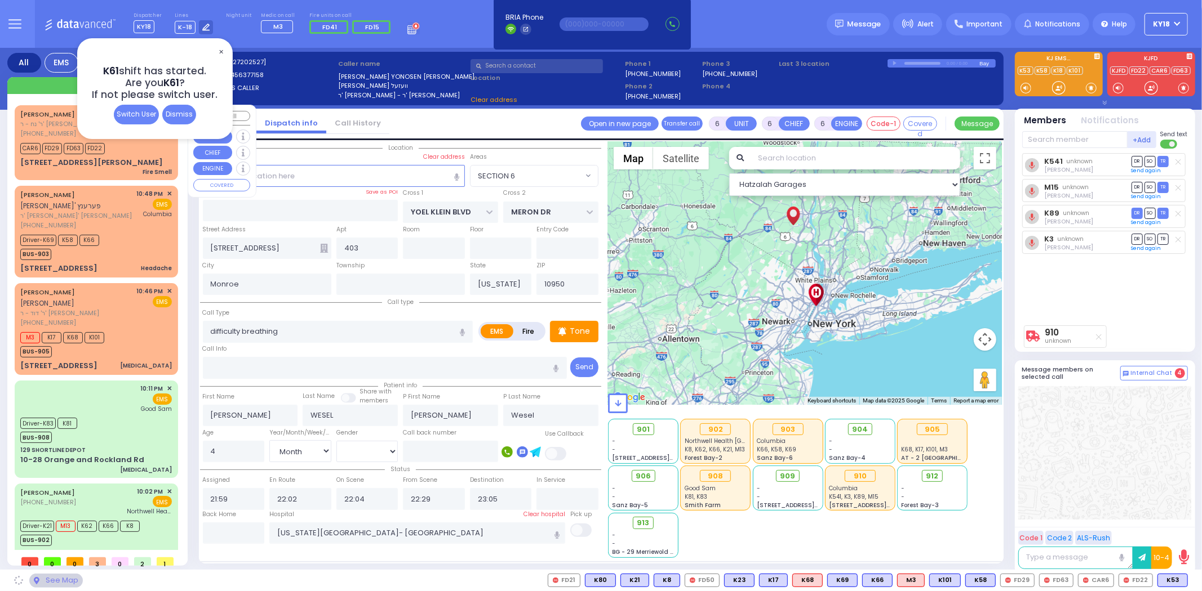
select select "SECTION 6"
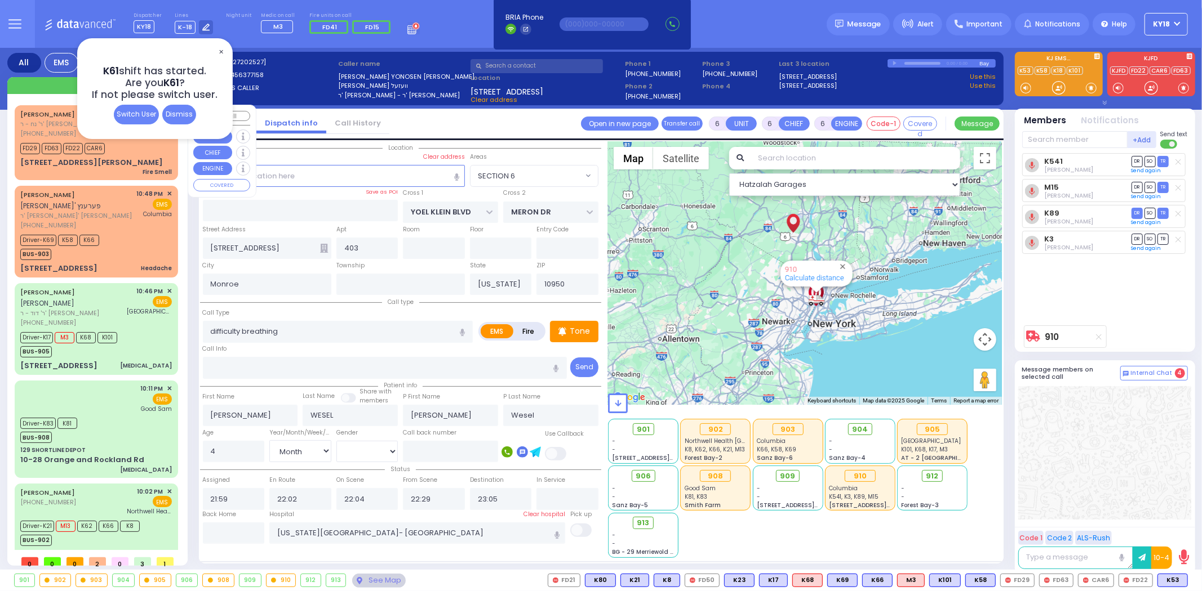
select select
radio input "true"
select select "Month"
select select "[DEMOGRAPHIC_DATA]"
select select "Hatzalah Garages"
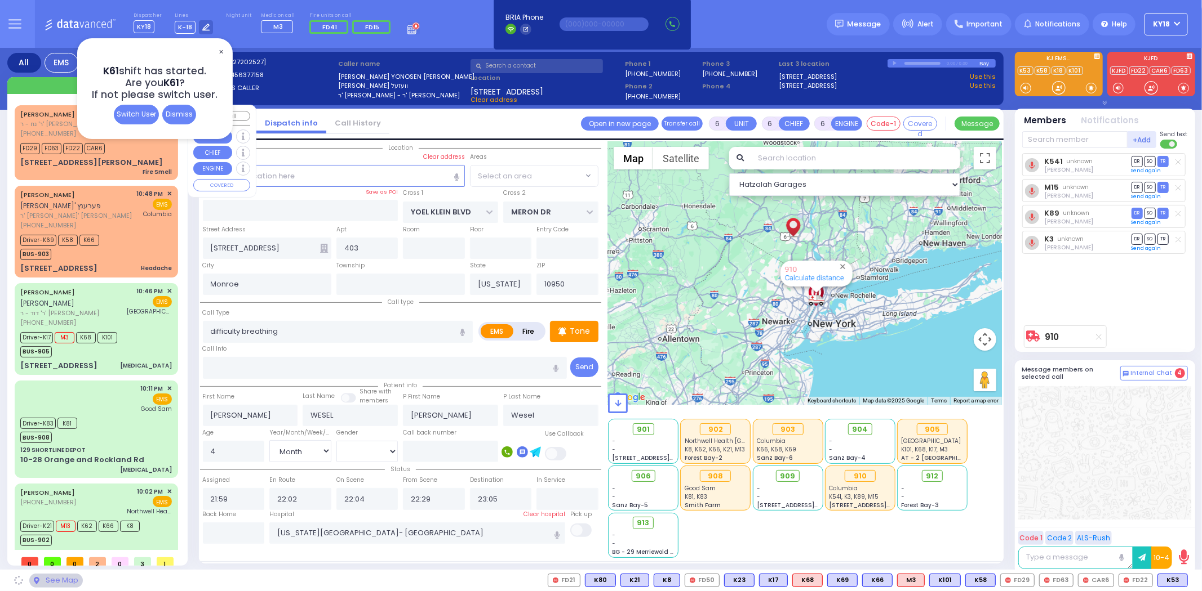
select select "SECTION 6"
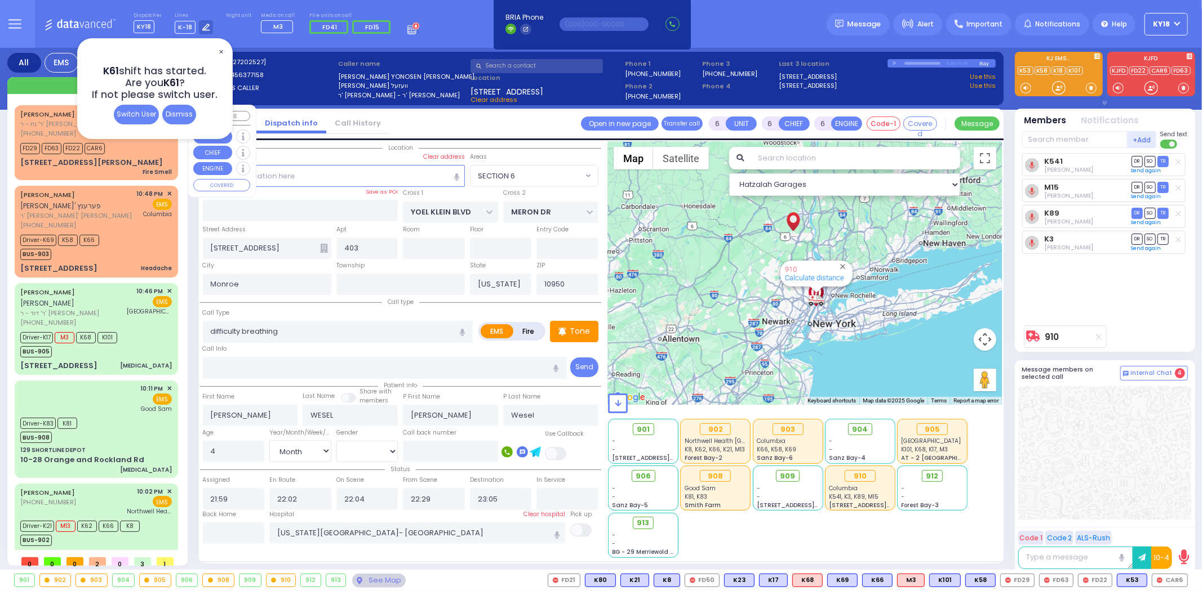
select select
radio input "true"
select select "Month"
select select "[DEMOGRAPHIC_DATA]"
select select "Hatzalah Garages"
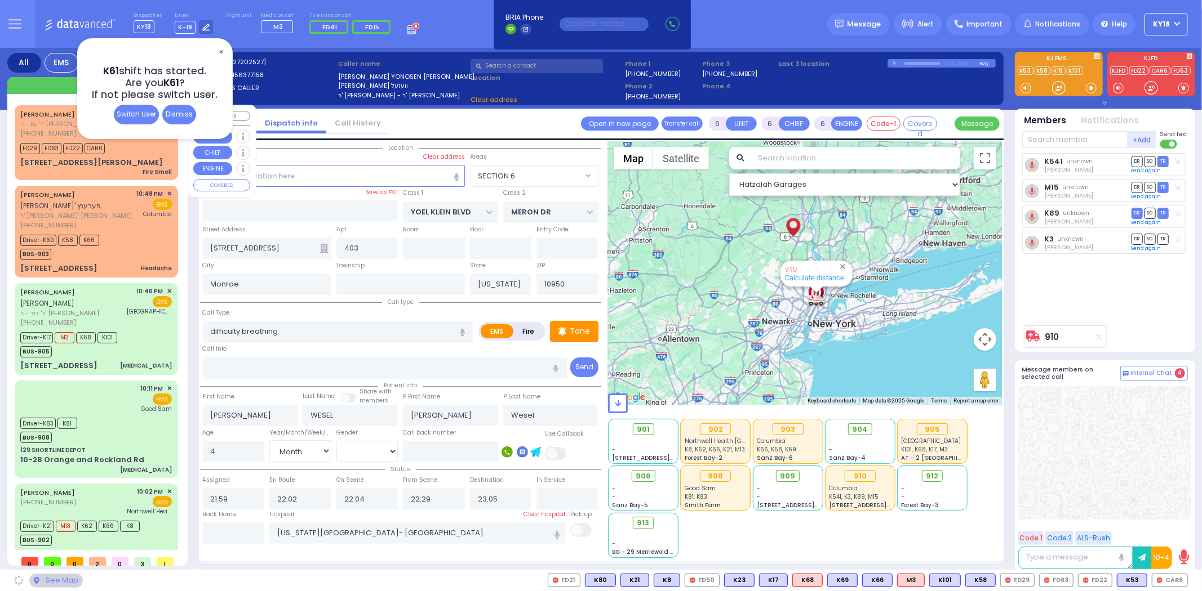
select select "SECTION 6"
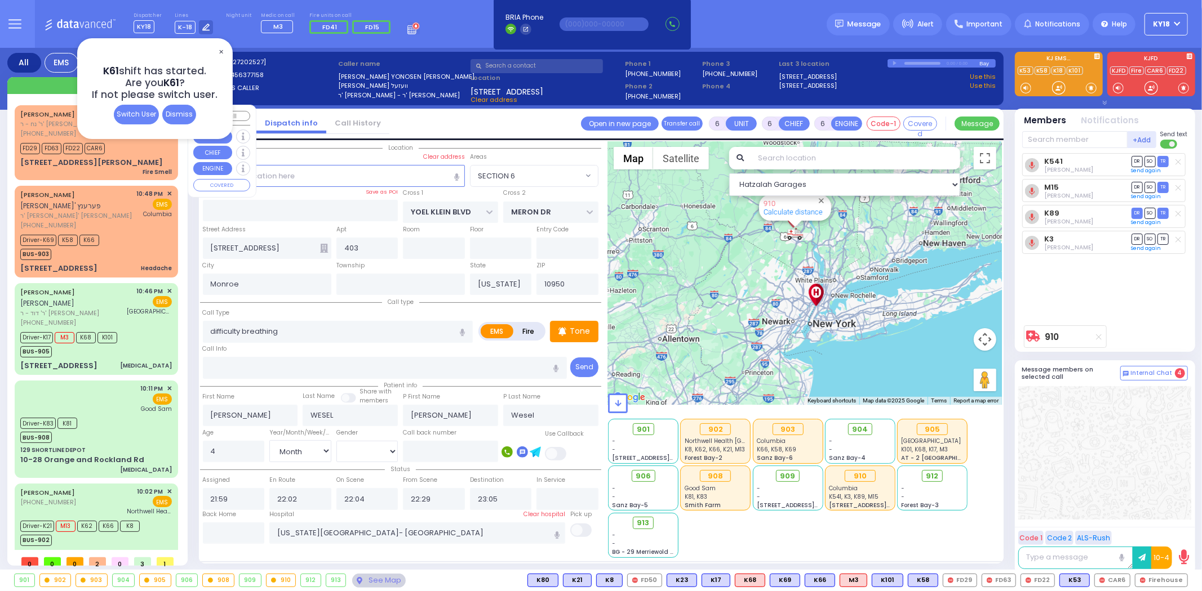
select select
radio input "true"
select select "Month"
select select "[DEMOGRAPHIC_DATA]"
select select "Hatzalah Garages"
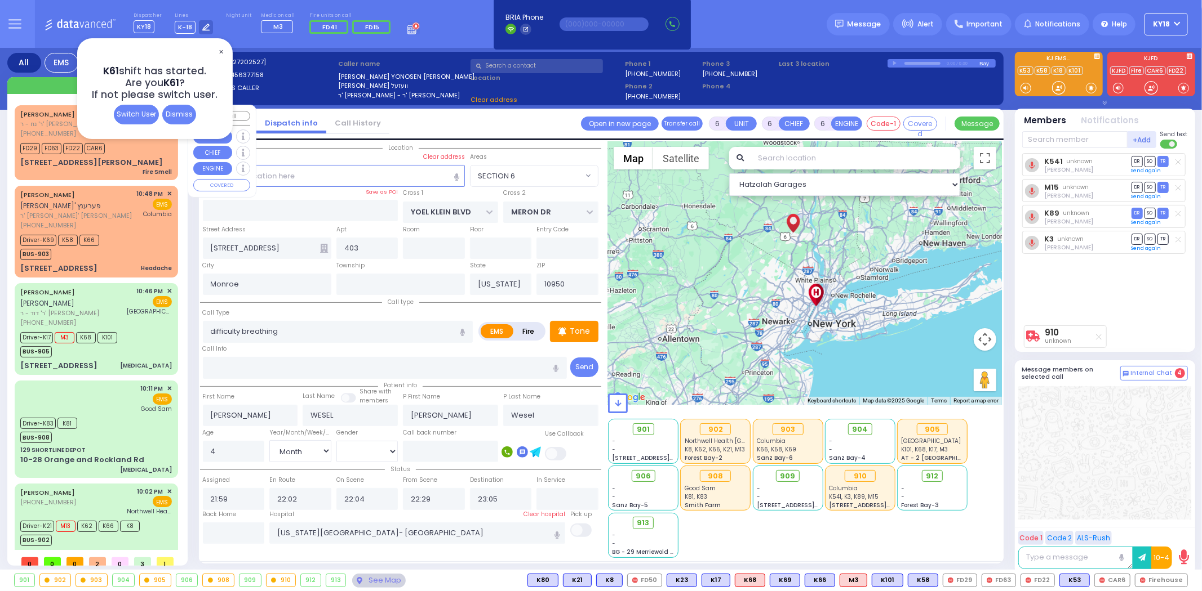
select select "SECTION 6"
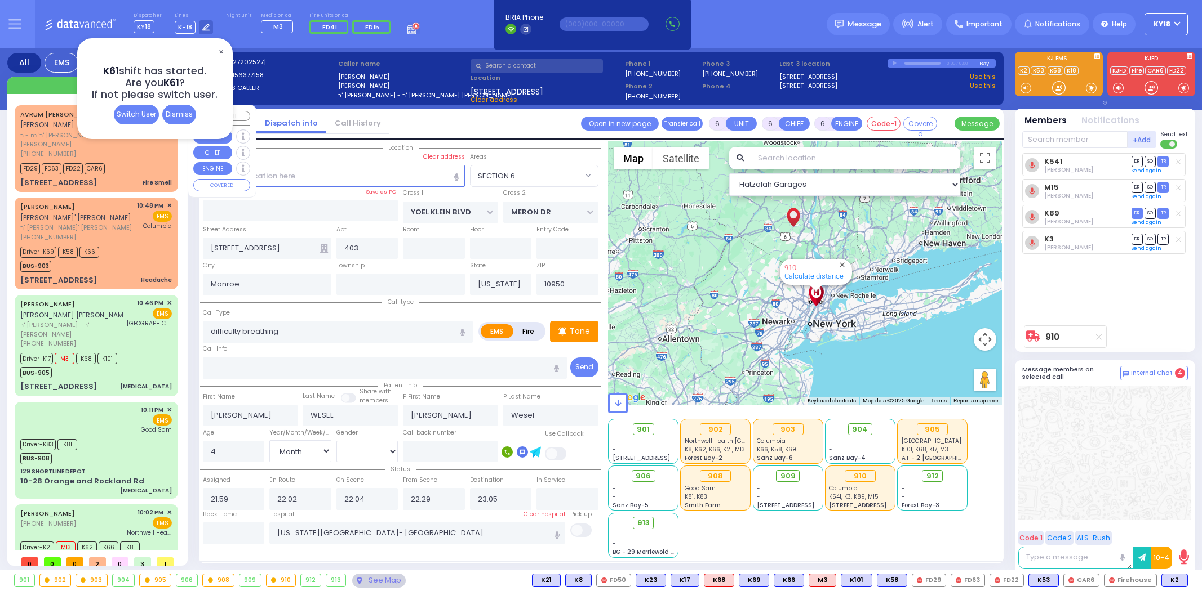
select select "SECTION 6"
select select "Month"
select select "[DEMOGRAPHIC_DATA]"
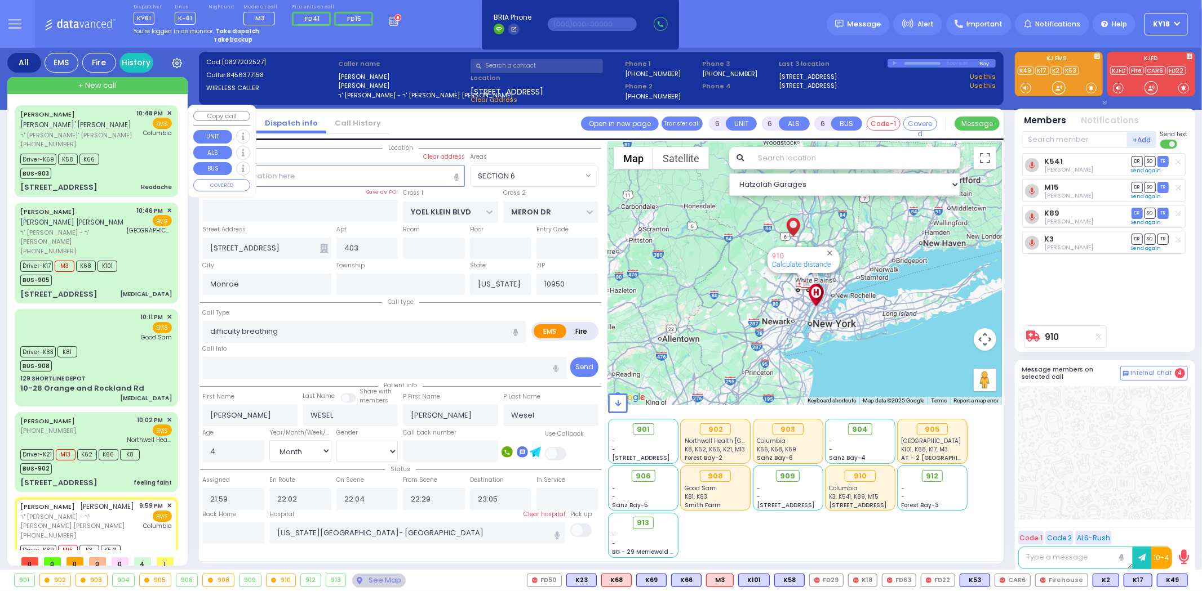
select select
radio input "true"
select select "Month"
select select "[DEMOGRAPHIC_DATA]"
select select "Hatzalah Garages"
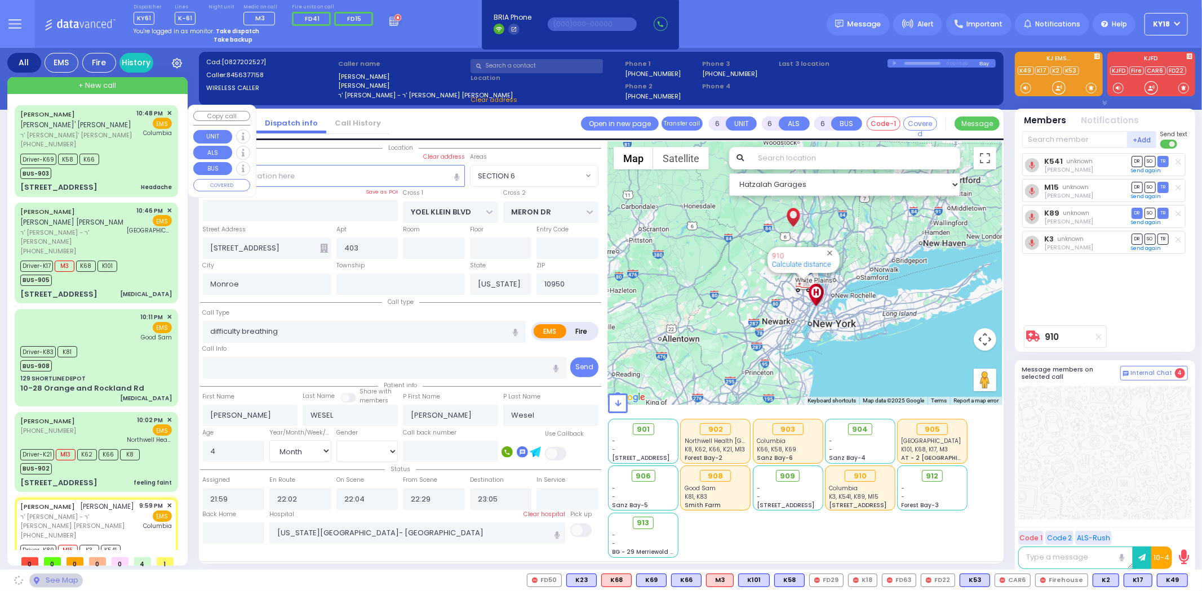
select select "SECTION 6"
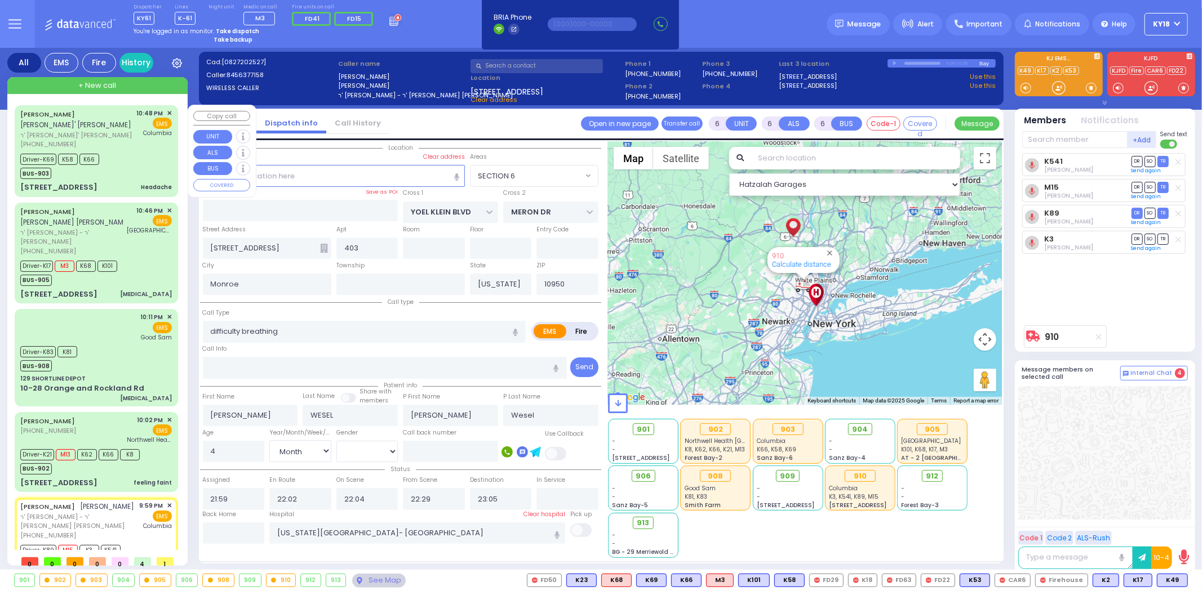
select select
radio input "true"
select select "Month"
select select "[DEMOGRAPHIC_DATA]"
select select "Hatzalah Garages"
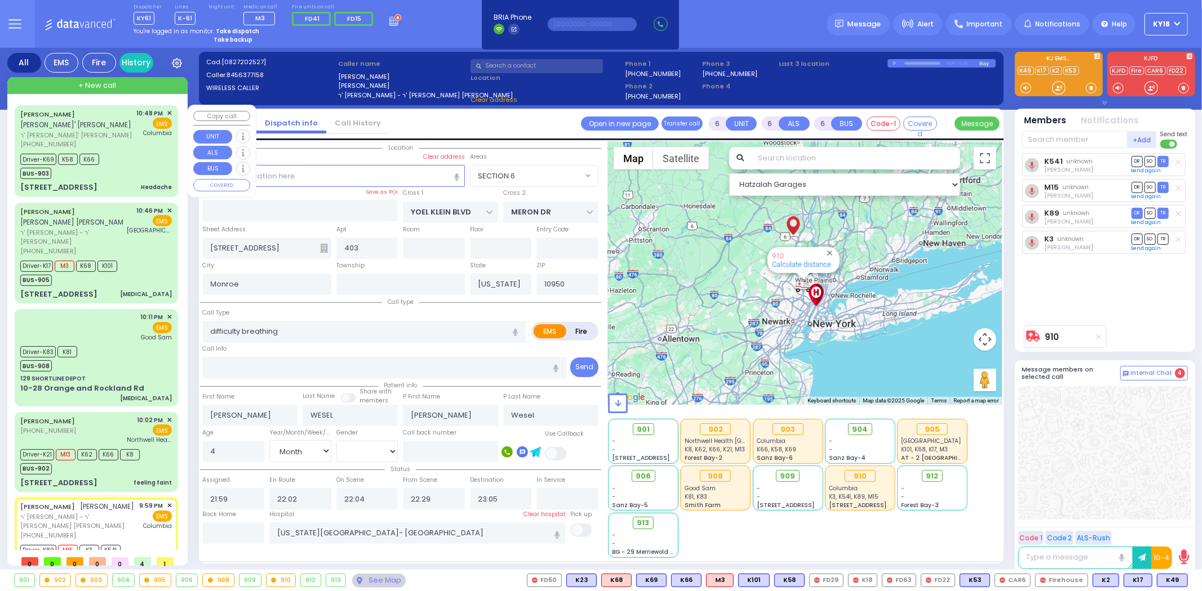
select select "SECTION 6"
select select
radio input "true"
select select "Month"
select select "[DEMOGRAPHIC_DATA]"
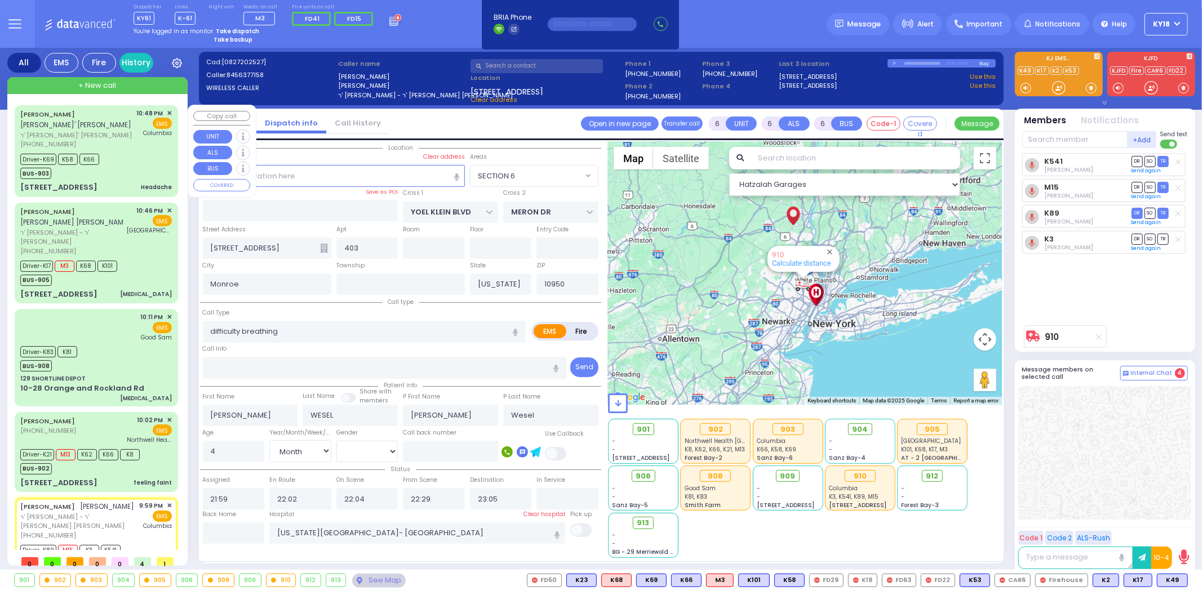
select select "Hatzalah Garages"
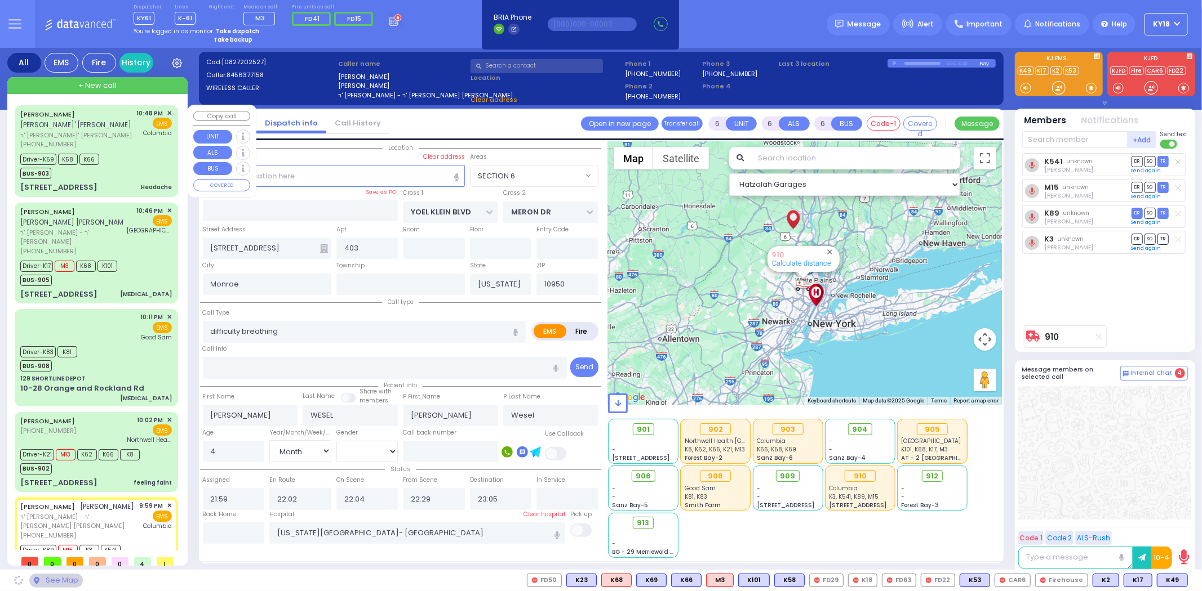
select select "SECTION 6"
